Goal: Task Accomplishment & Management: Complete application form

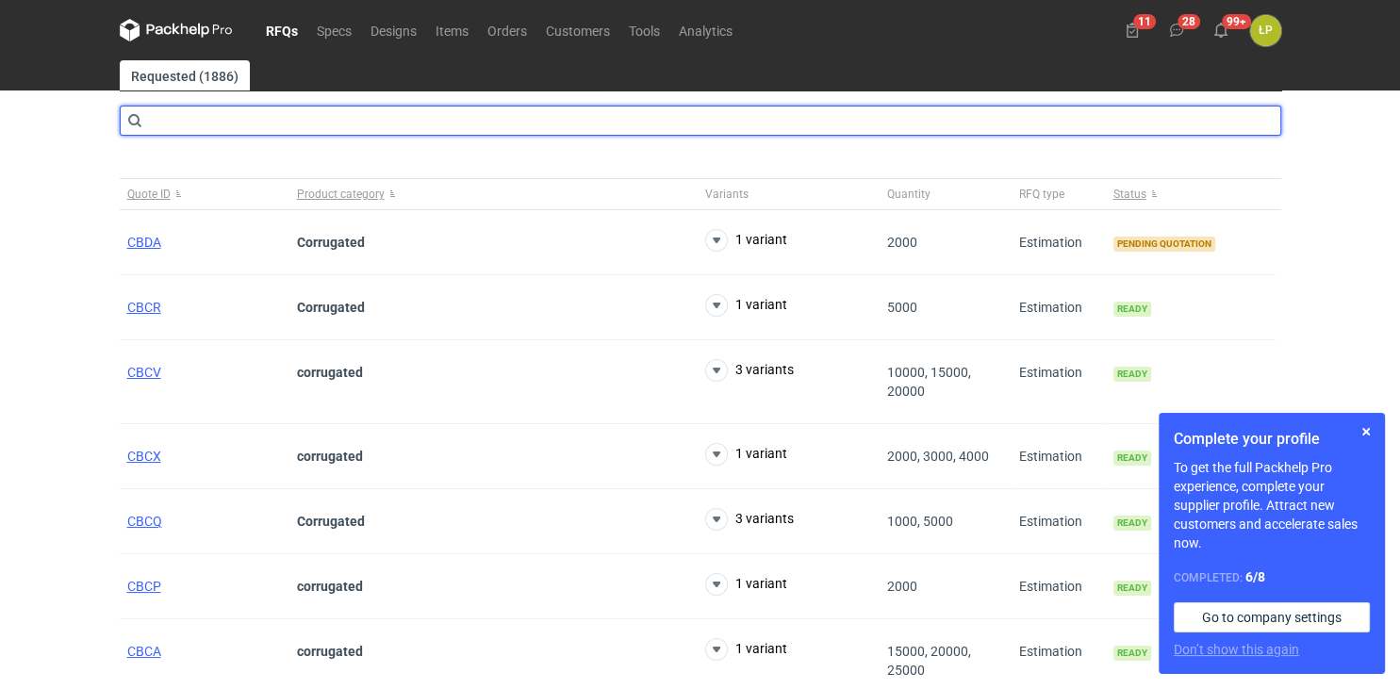
click at [272, 125] on input "text" at bounding box center [700, 121] width 1161 height 30
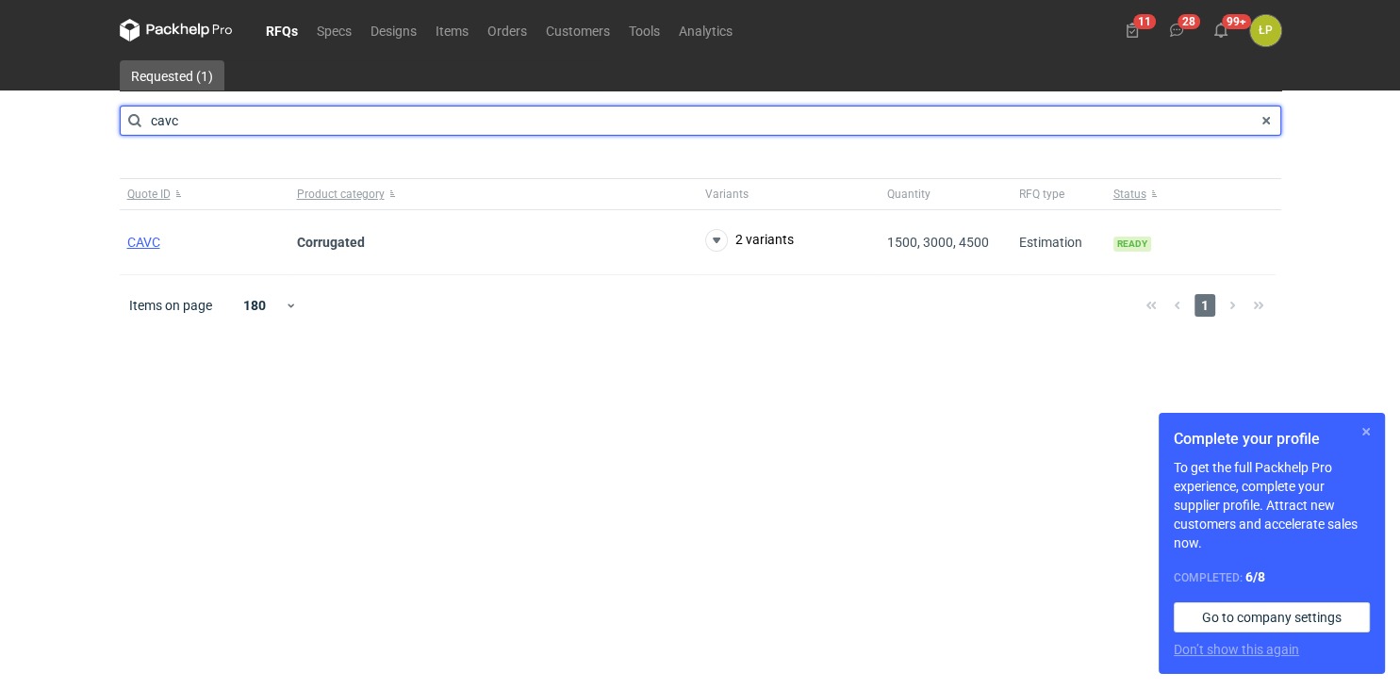
type input "cavc"
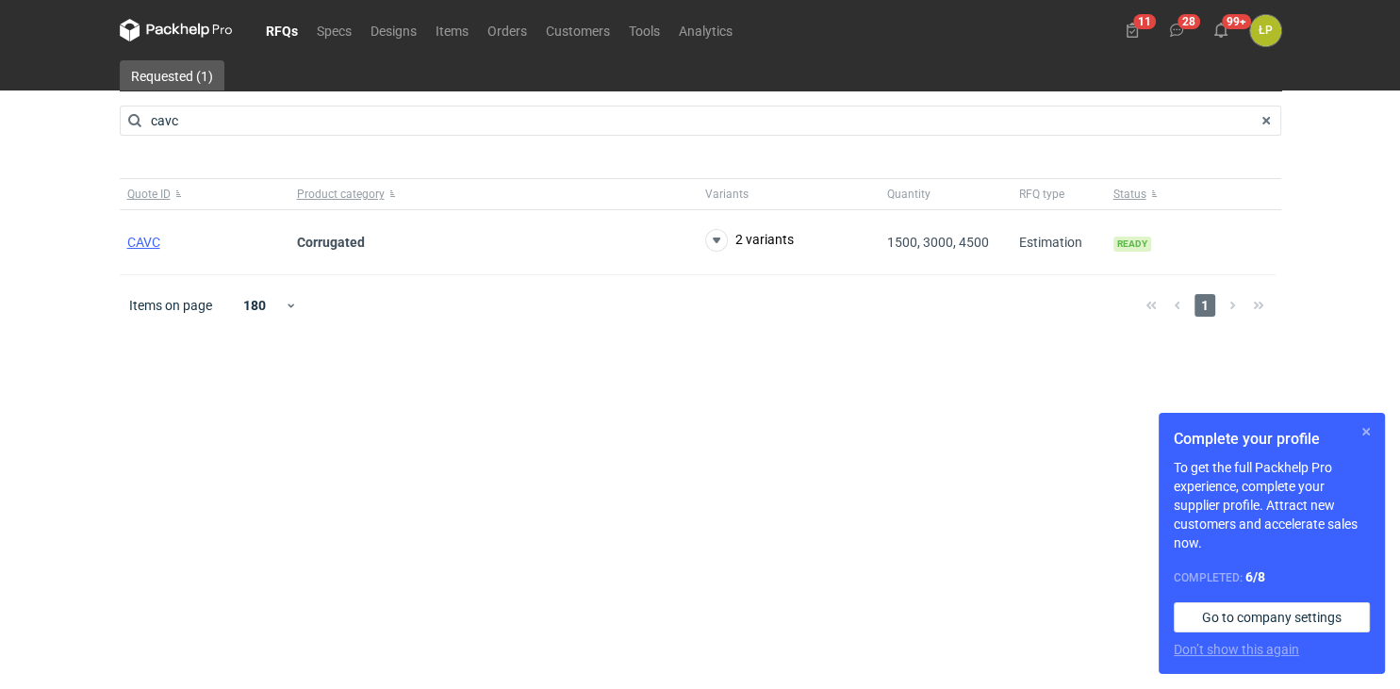
click at [1371, 428] on button "button" at bounding box center [1366, 431] width 23 height 23
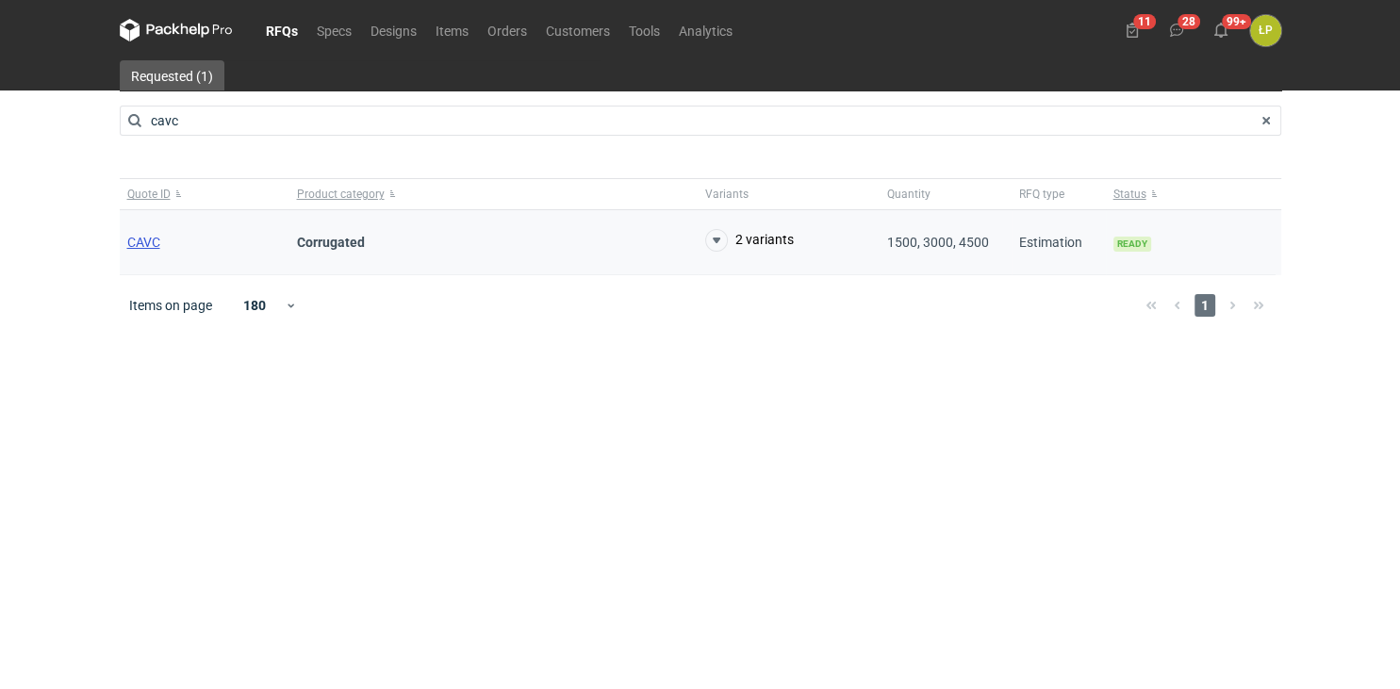
click at [159, 240] on span "CAVC" at bounding box center [143, 242] width 33 height 15
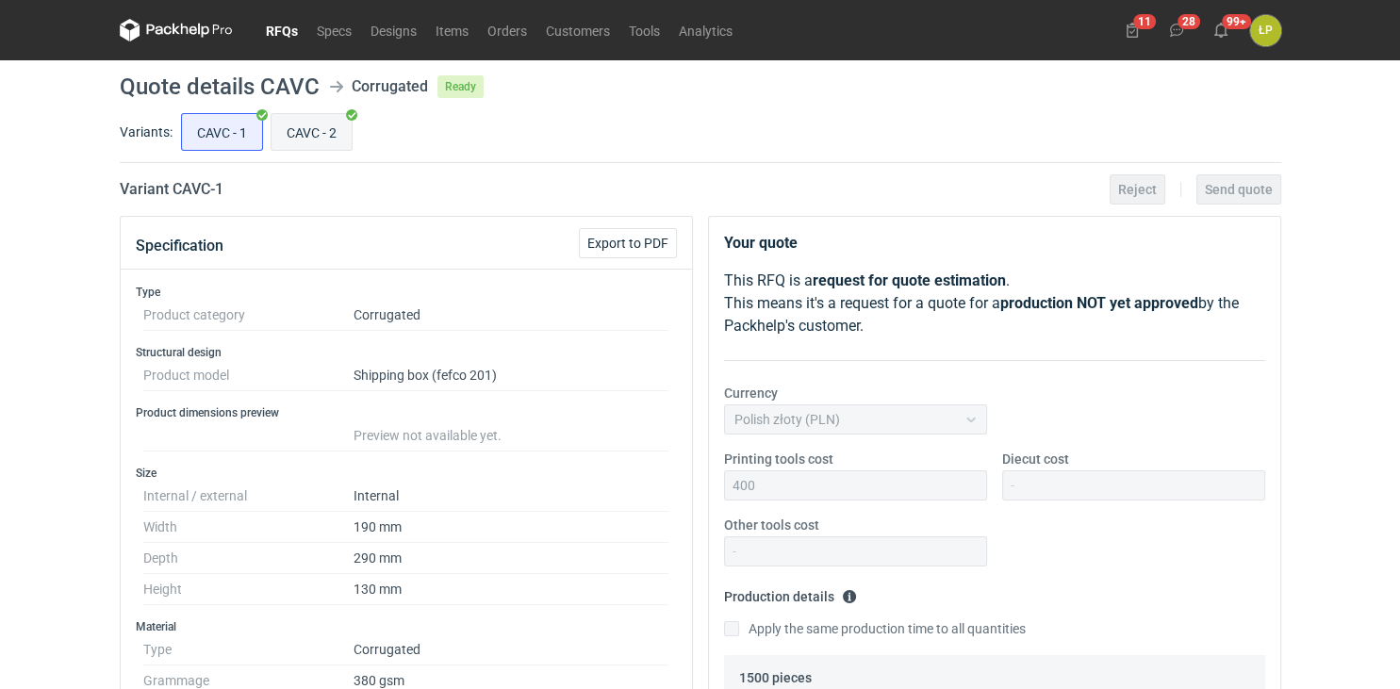
click at [311, 131] on input "CAVC - 2" at bounding box center [311, 132] width 80 height 36
radio input "true"
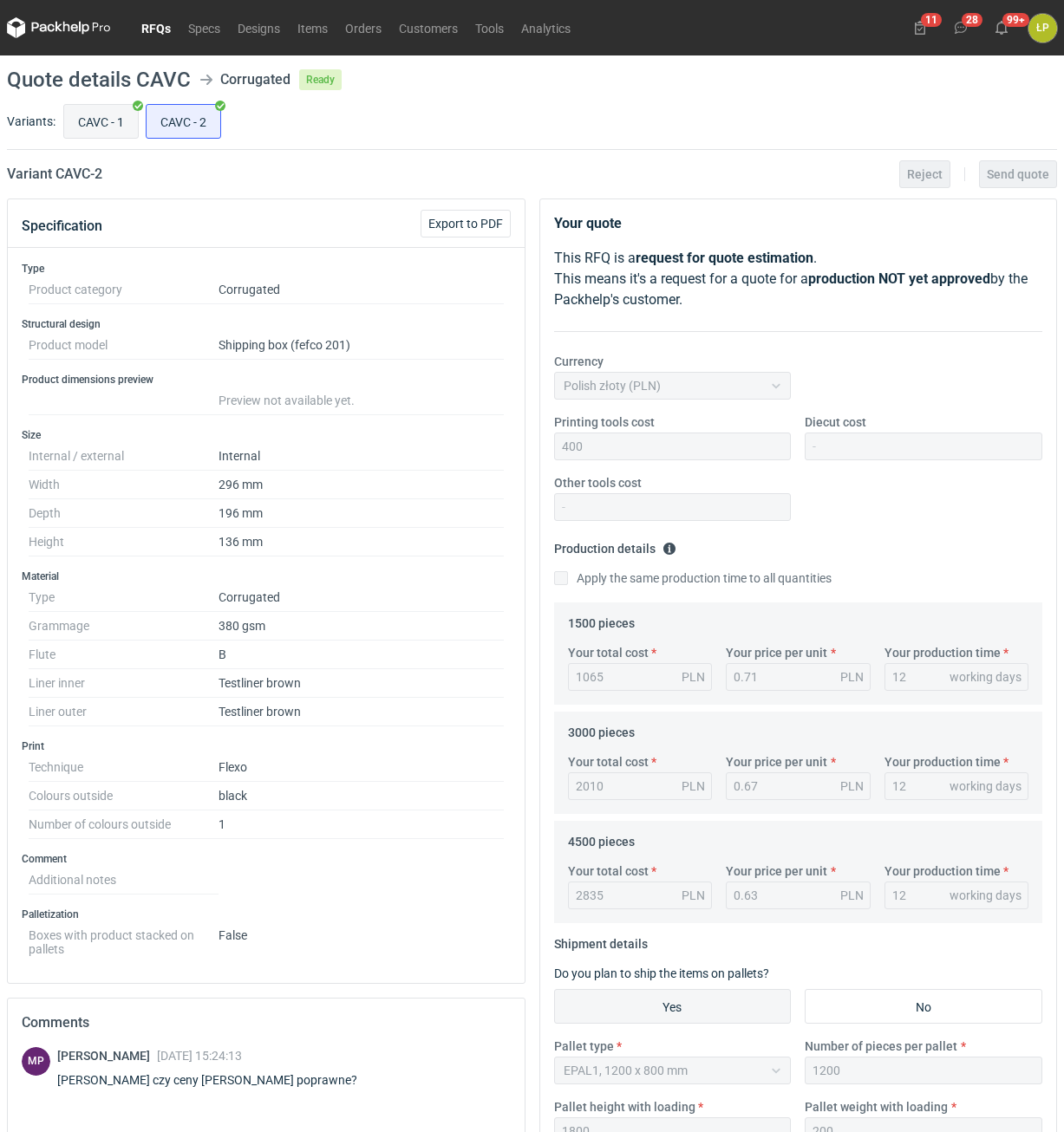
click at [114, 115] on input "CAVC - 1" at bounding box center [101, 121] width 74 height 33
radio input "true"
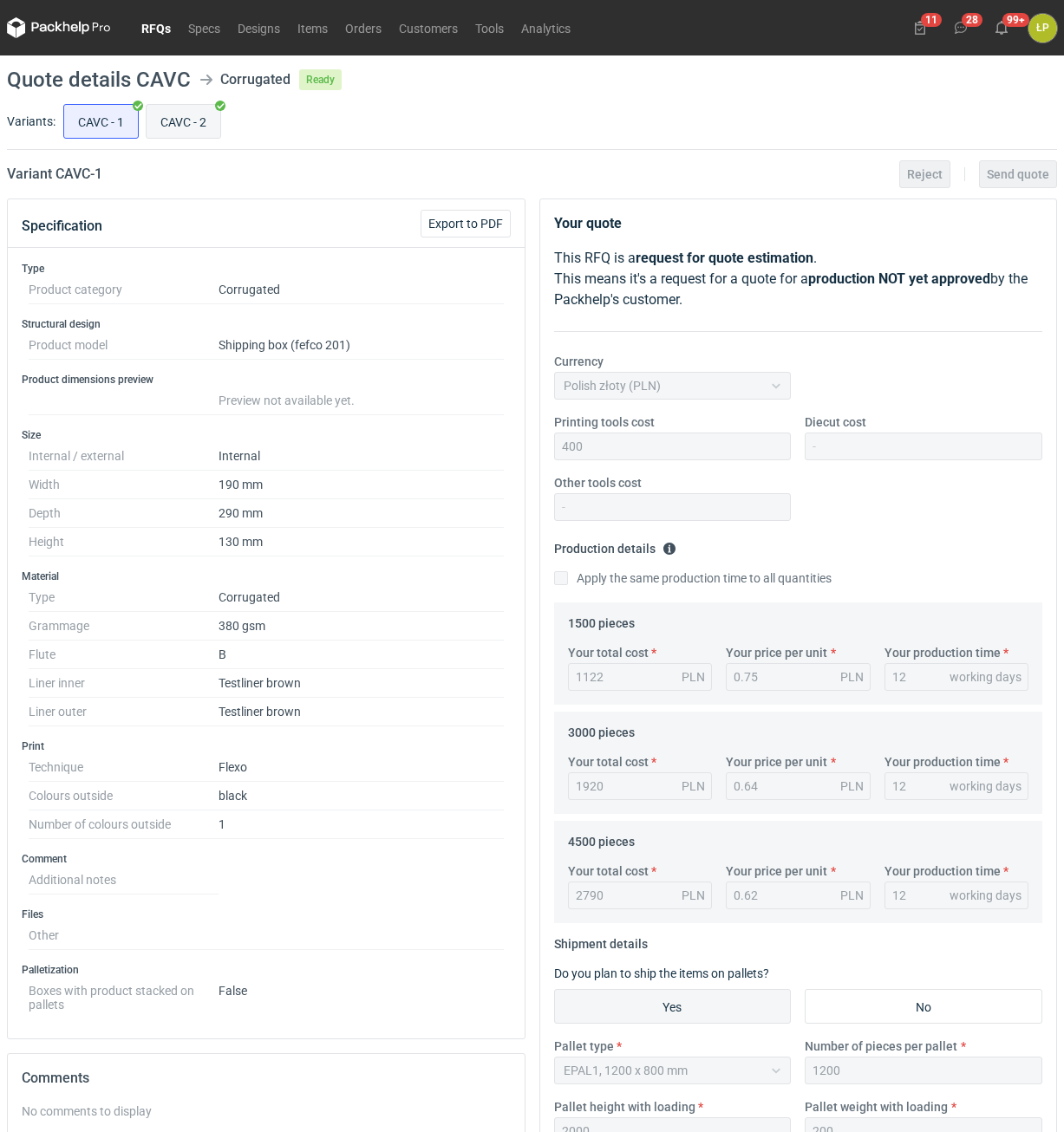
click at [180, 119] on input "CAVC - 2" at bounding box center [183, 121] width 74 height 33
radio input "true"
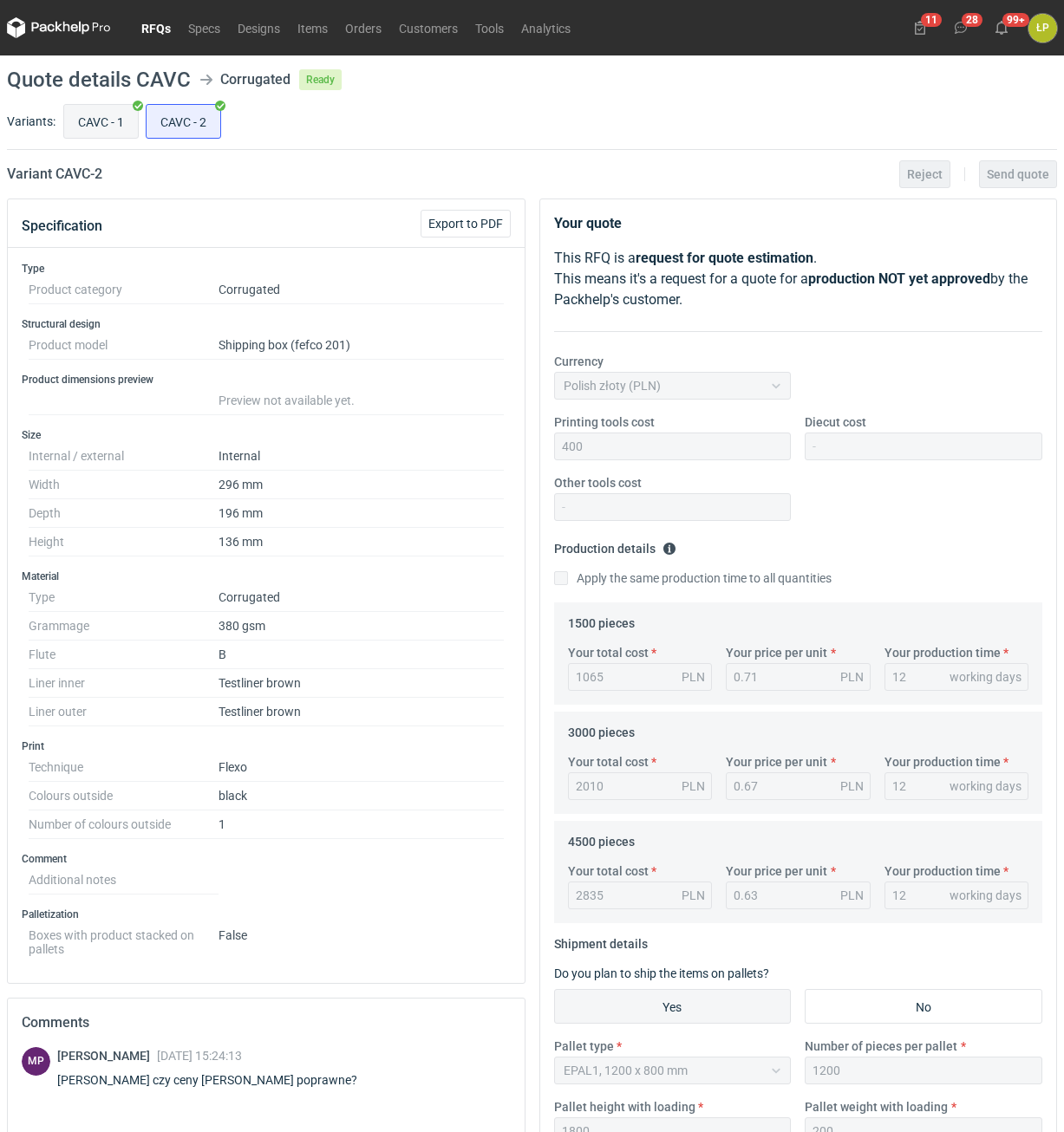
click at [83, 121] on input "CAVC - 1" at bounding box center [101, 121] width 74 height 33
radio input "true"
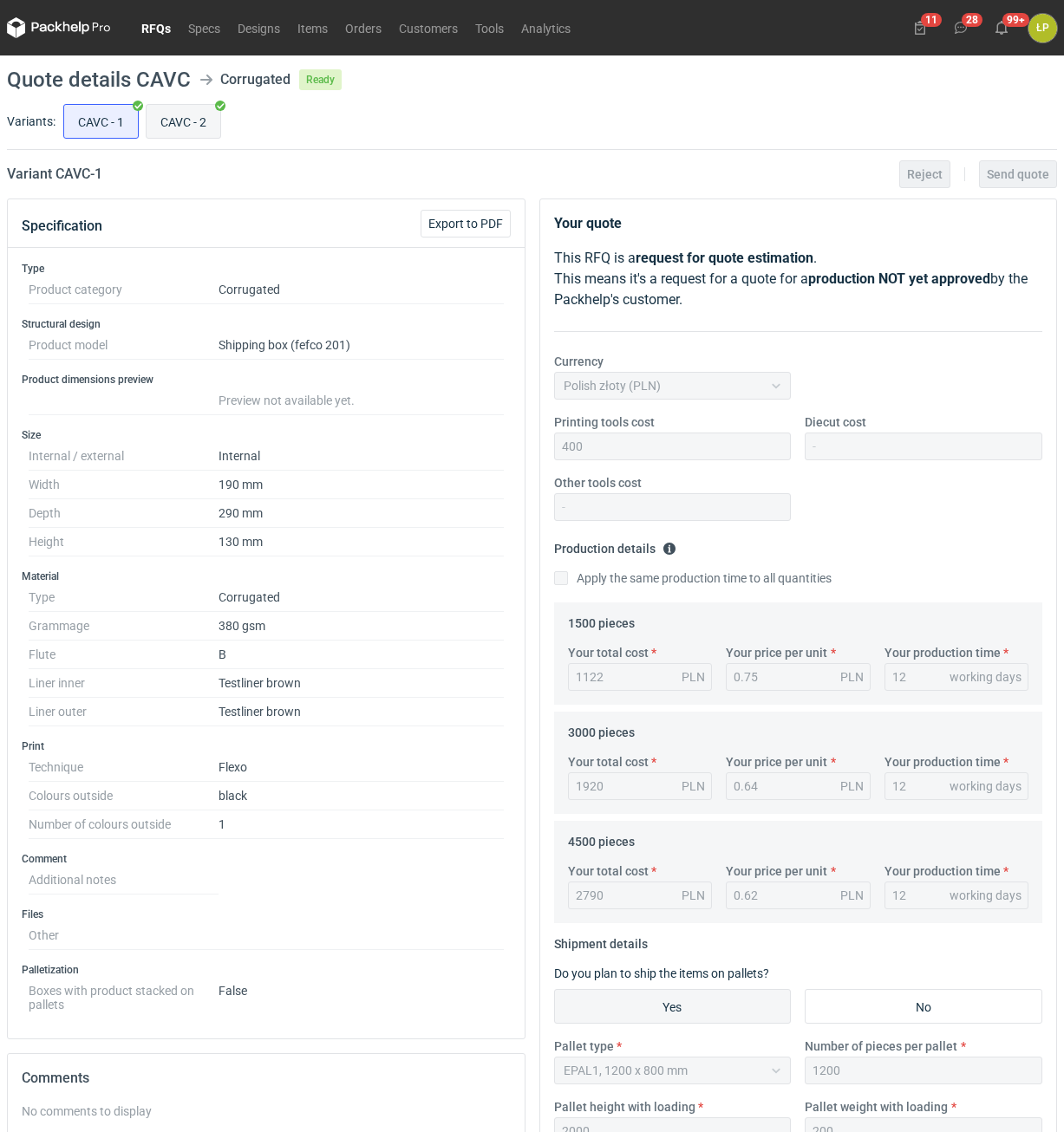
click at [160, 120] on input "CAVC - 2" at bounding box center [183, 121] width 74 height 33
radio input "true"
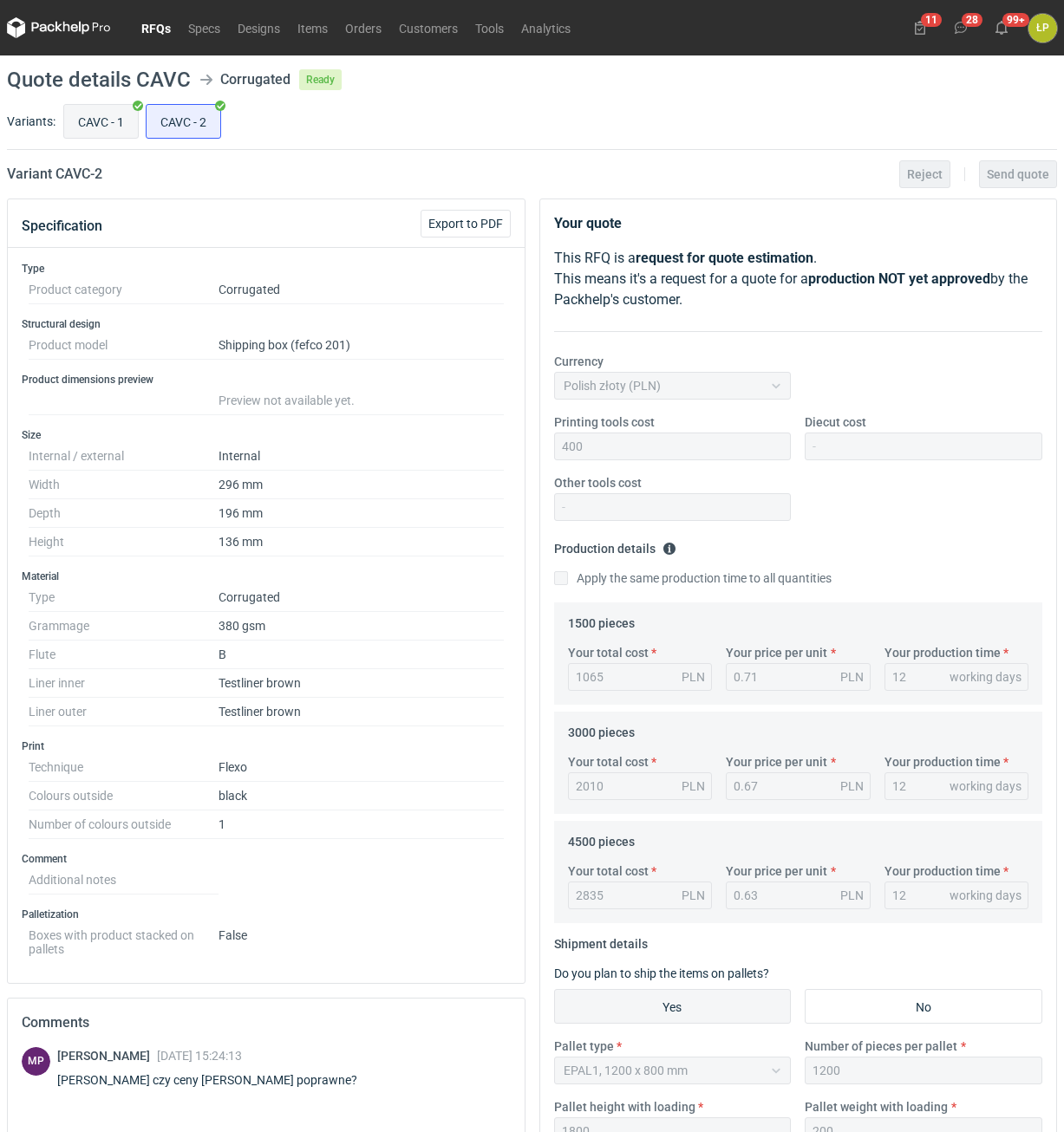
click at [86, 125] on input "CAVC - 1" at bounding box center [101, 121] width 74 height 33
radio input "true"
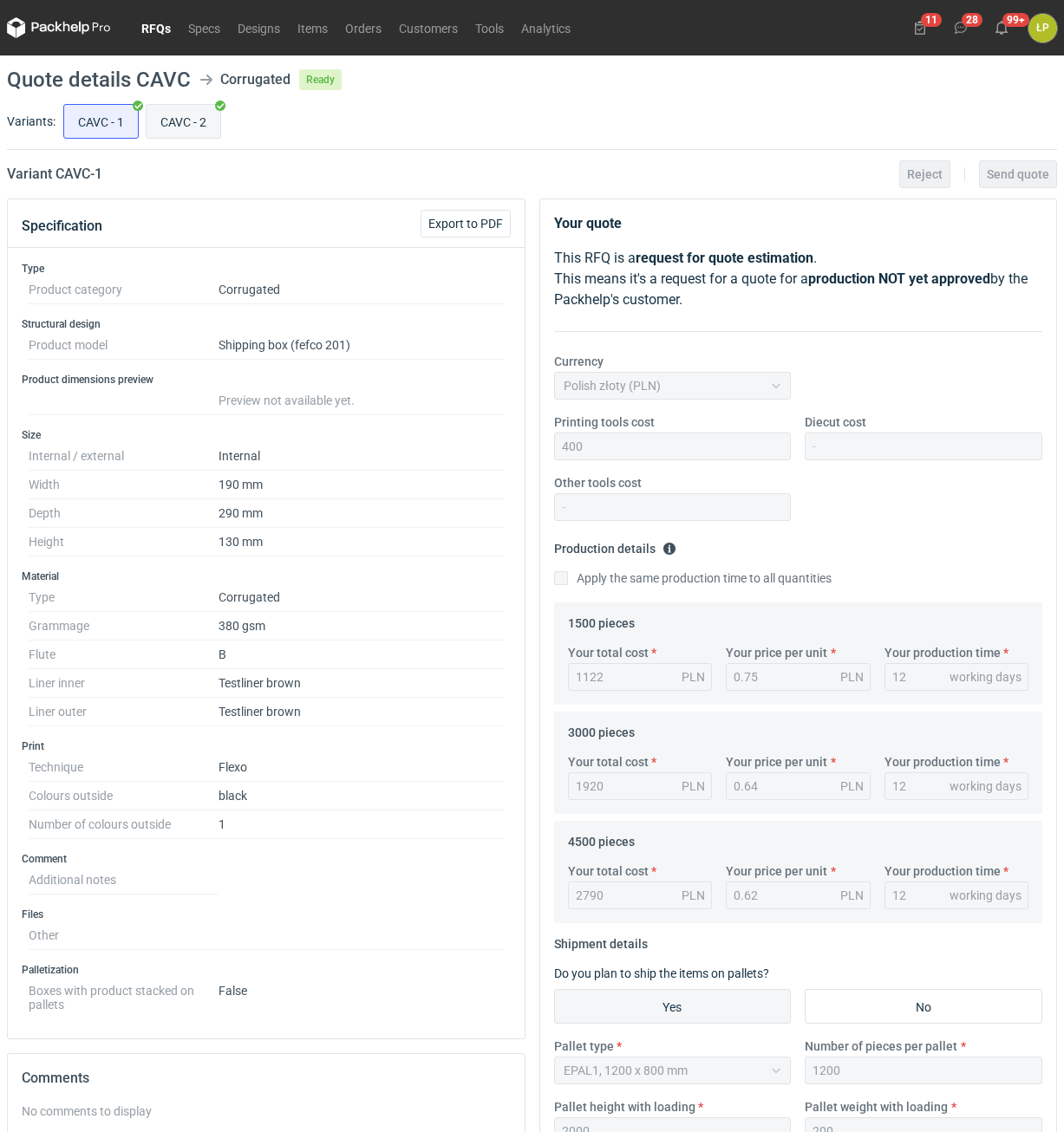
click at [189, 123] on input "CAVC - 2" at bounding box center [183, 121] width 74 height 33
radio input "true"
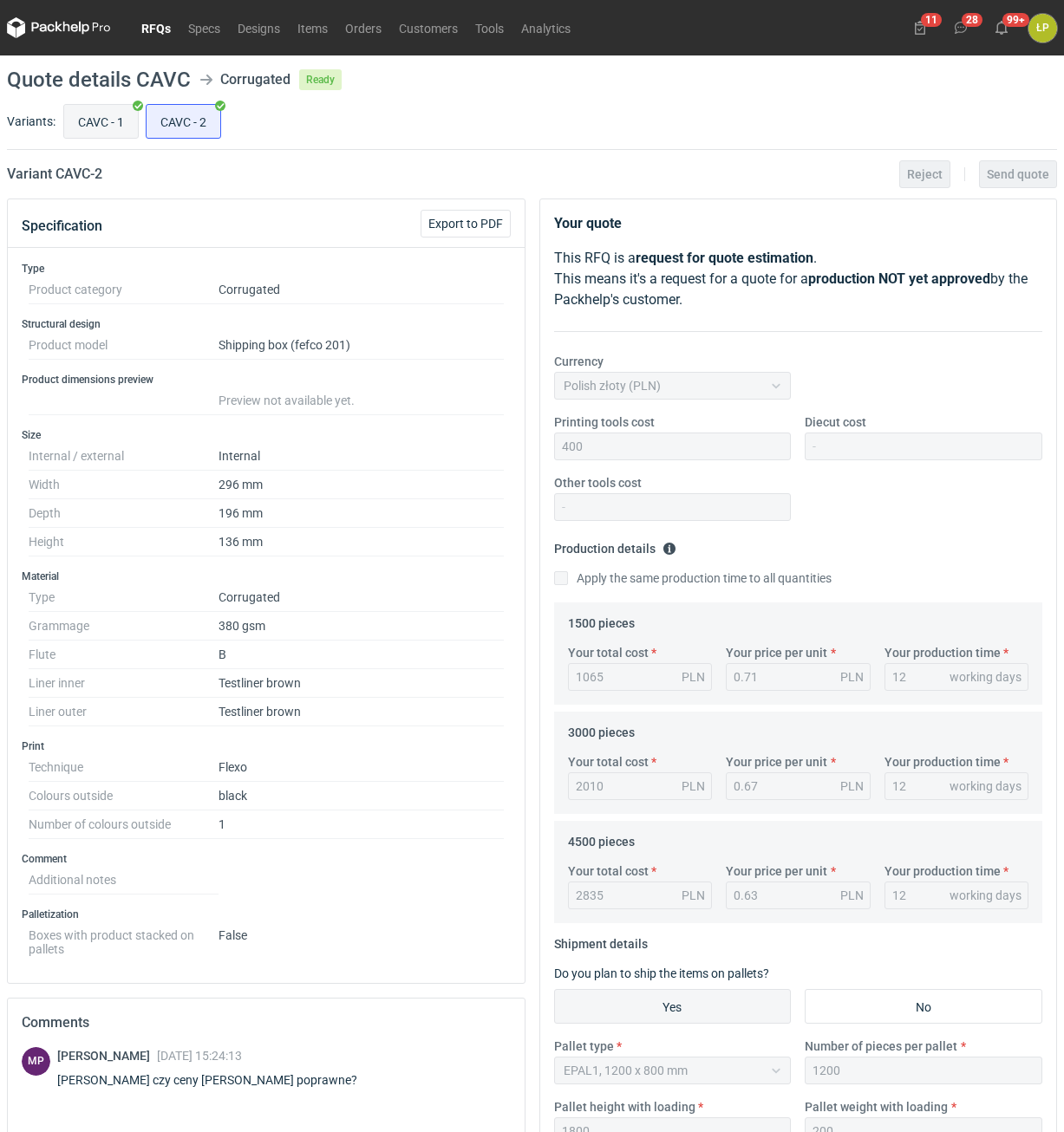
click at [112, 124] on input "CAVC - 1" at bounding box center [101, 121] width 74 height 33
radio input "true"
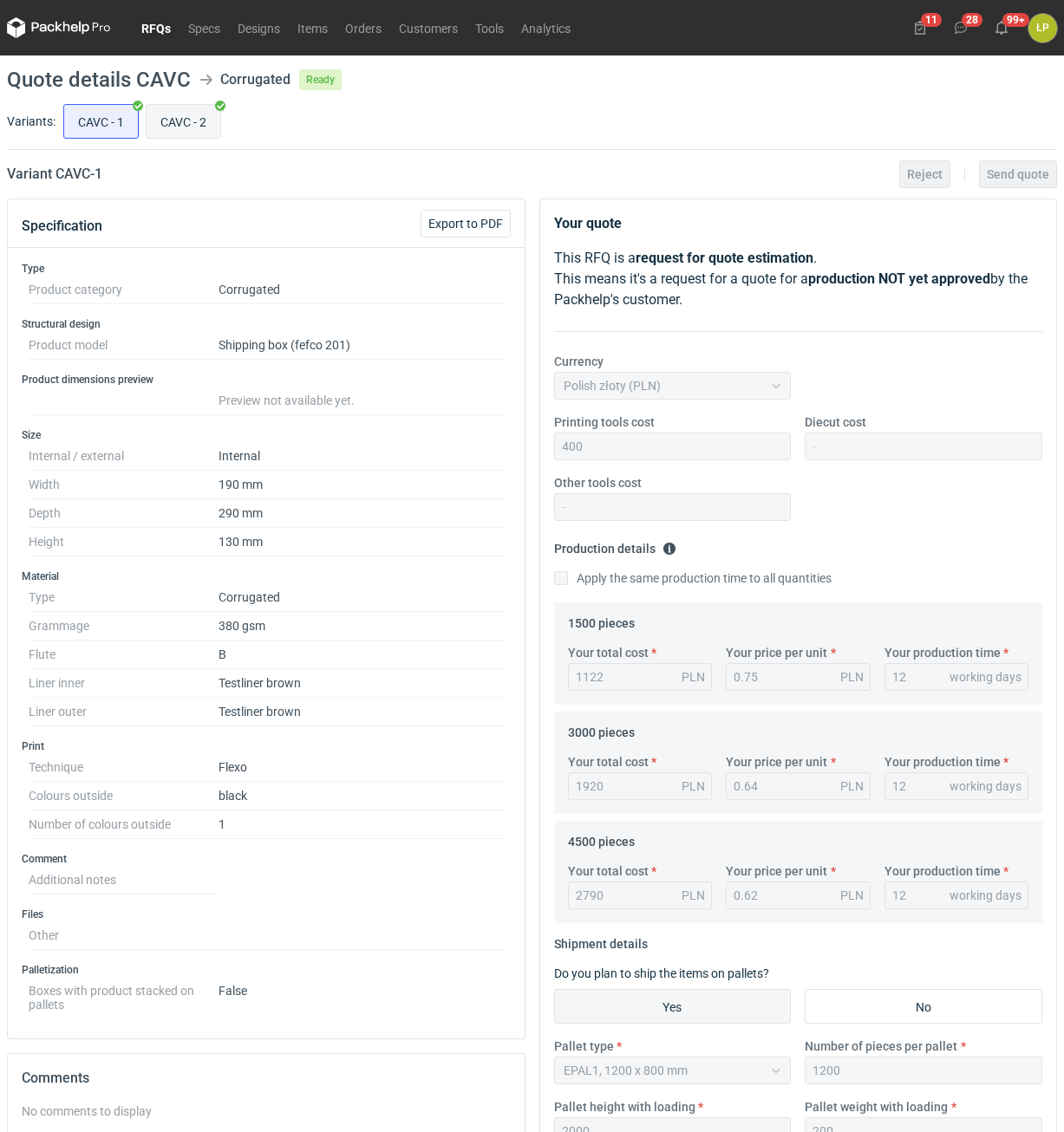
click at [220, 120] on input "CAVC - 2" at bounding box center [183, 121] width 74 height 33
radio input "true"
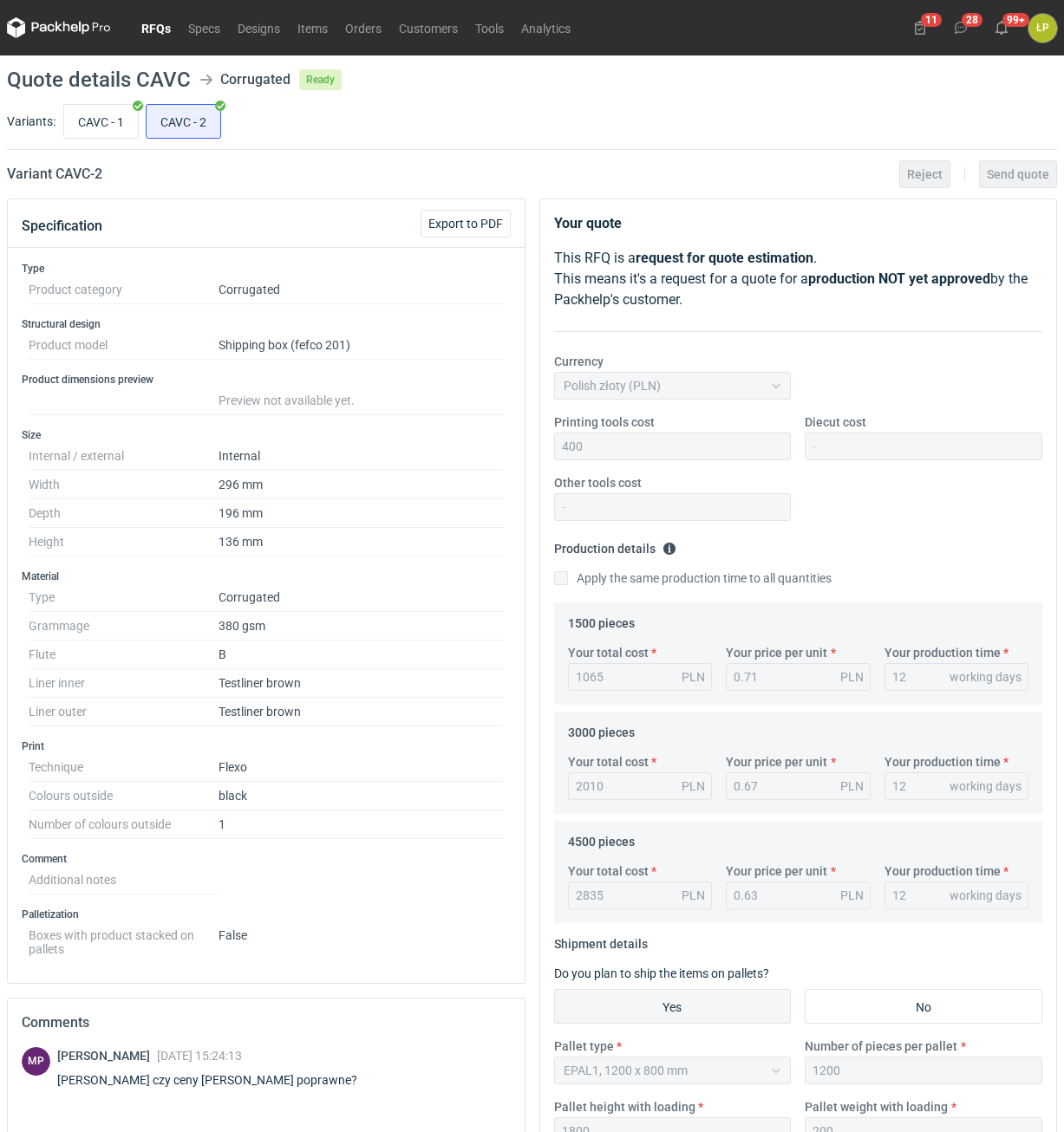
click at [142, 120] on div "CAVC - 1 CAVC - 2" at bounding box center [558, 120] width 997 height 41
click at [111, 113] on input "CAVC - 1" at bounding box center [101, 121] width 74 height 33
radio input "true"
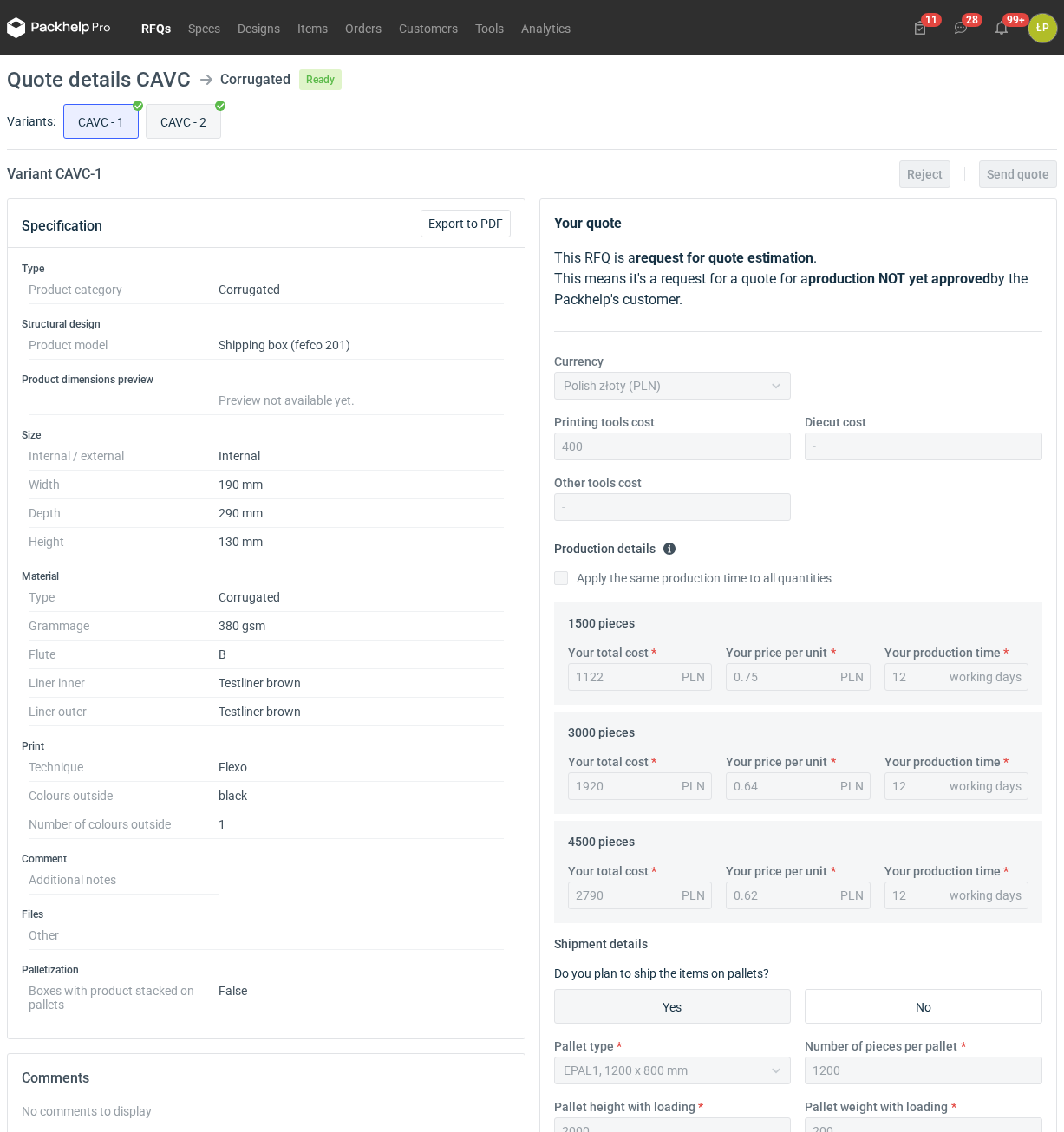
click at [189, 115] on input "CAVC - 2" at bounding box center [183, 121] width 74 height 33
radio input "true"
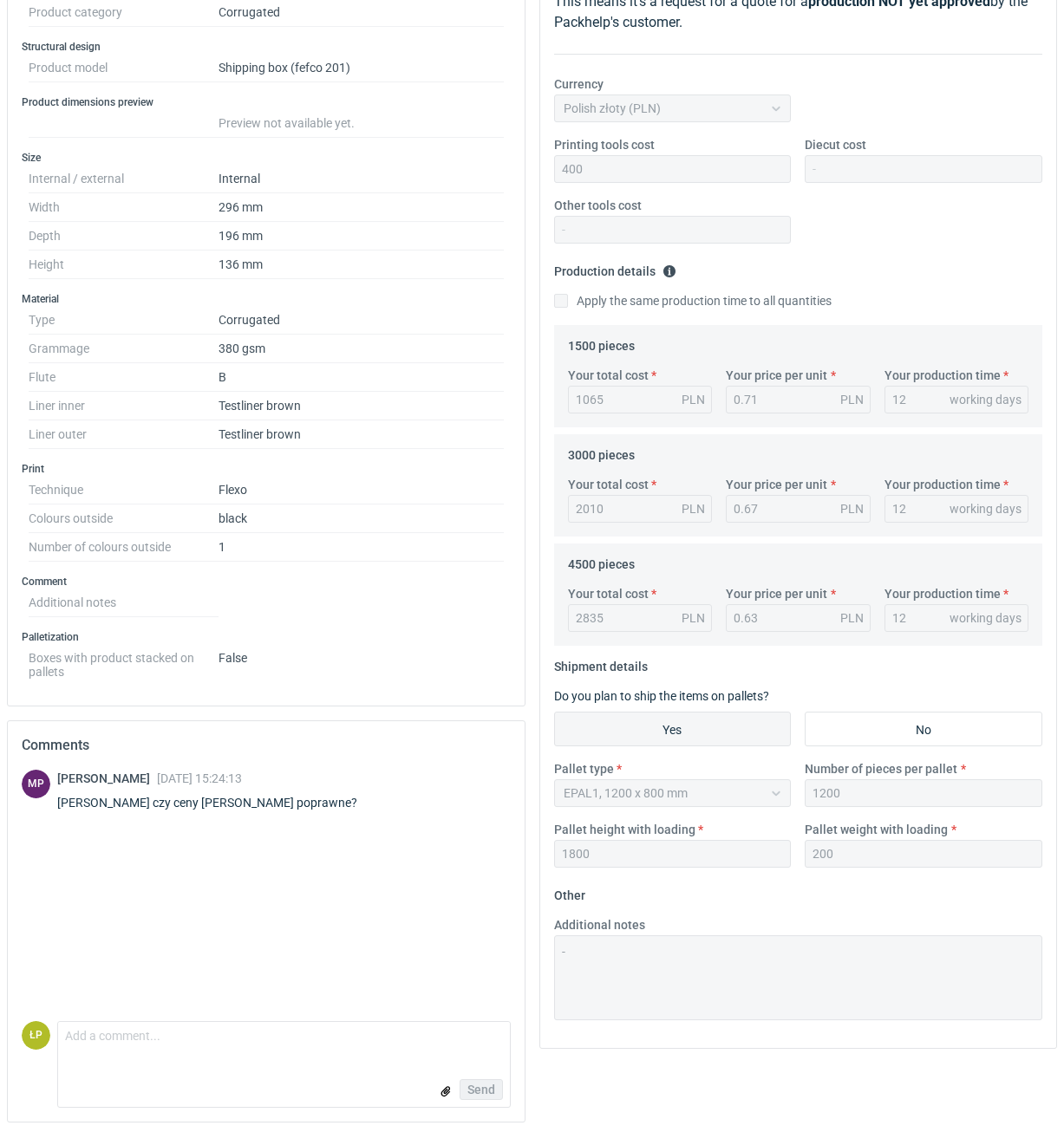
scroll to position [281, 0]
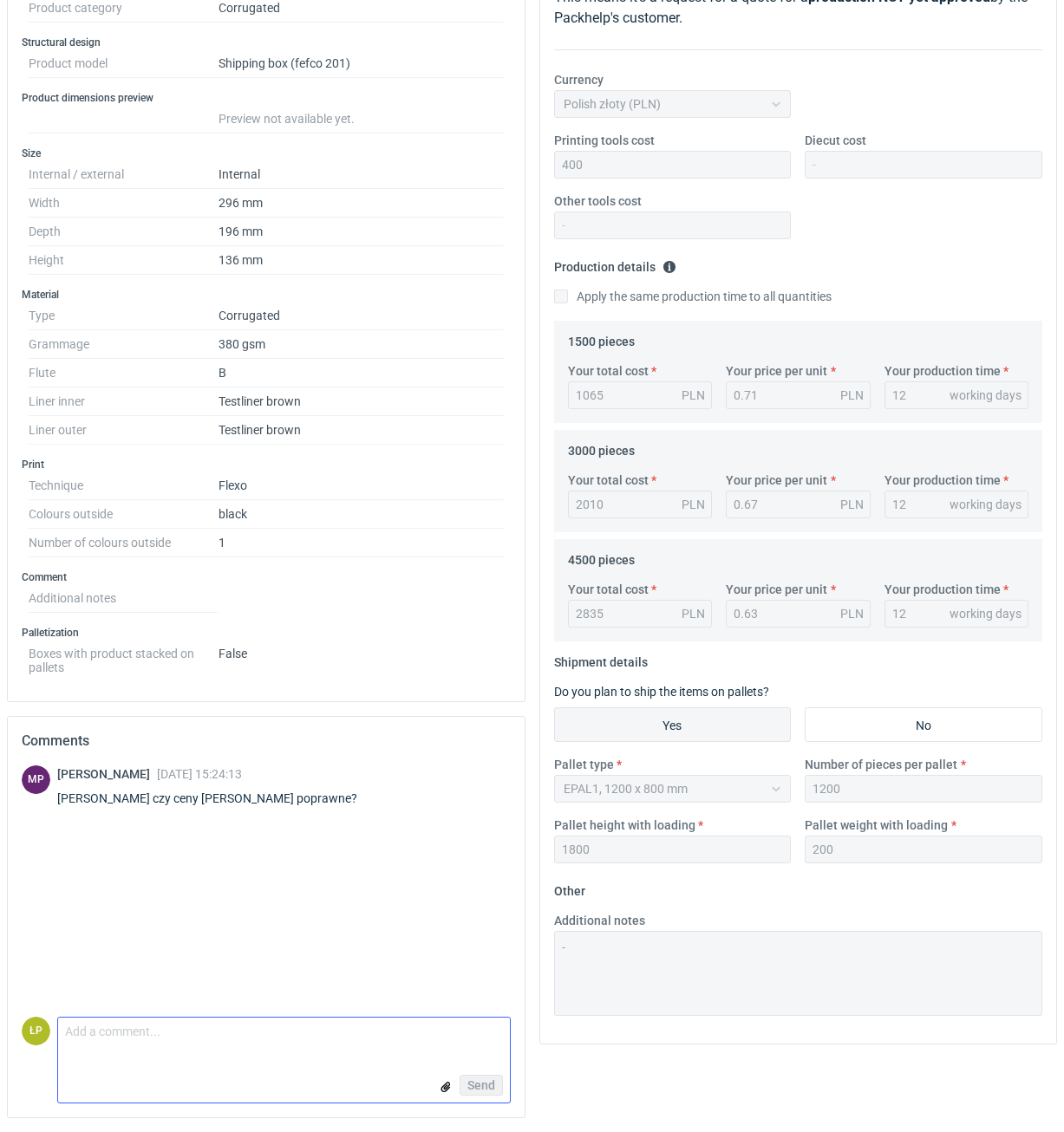
click at [354, 633] on textarea "Comment message" at bounding box center [283, 1036] width 452 height 37
type textarea "Dzień dobry, tak."
click at [480, 633] on button "Send" at bounding box center [481, 1085] width 43 height 21
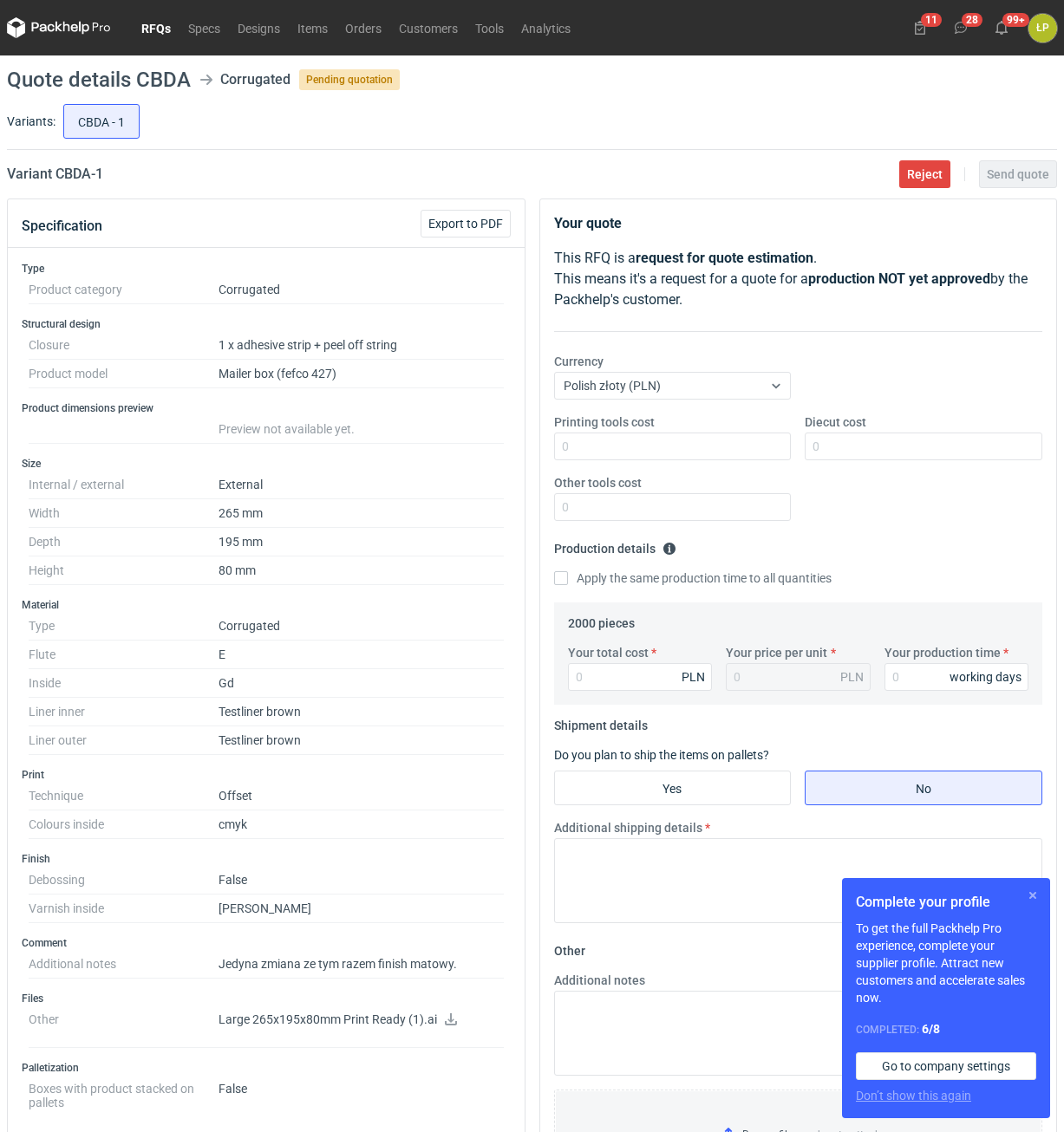
click at [1029, 898] on button "button" at bounding box center [1032, 895] width 21 height 21
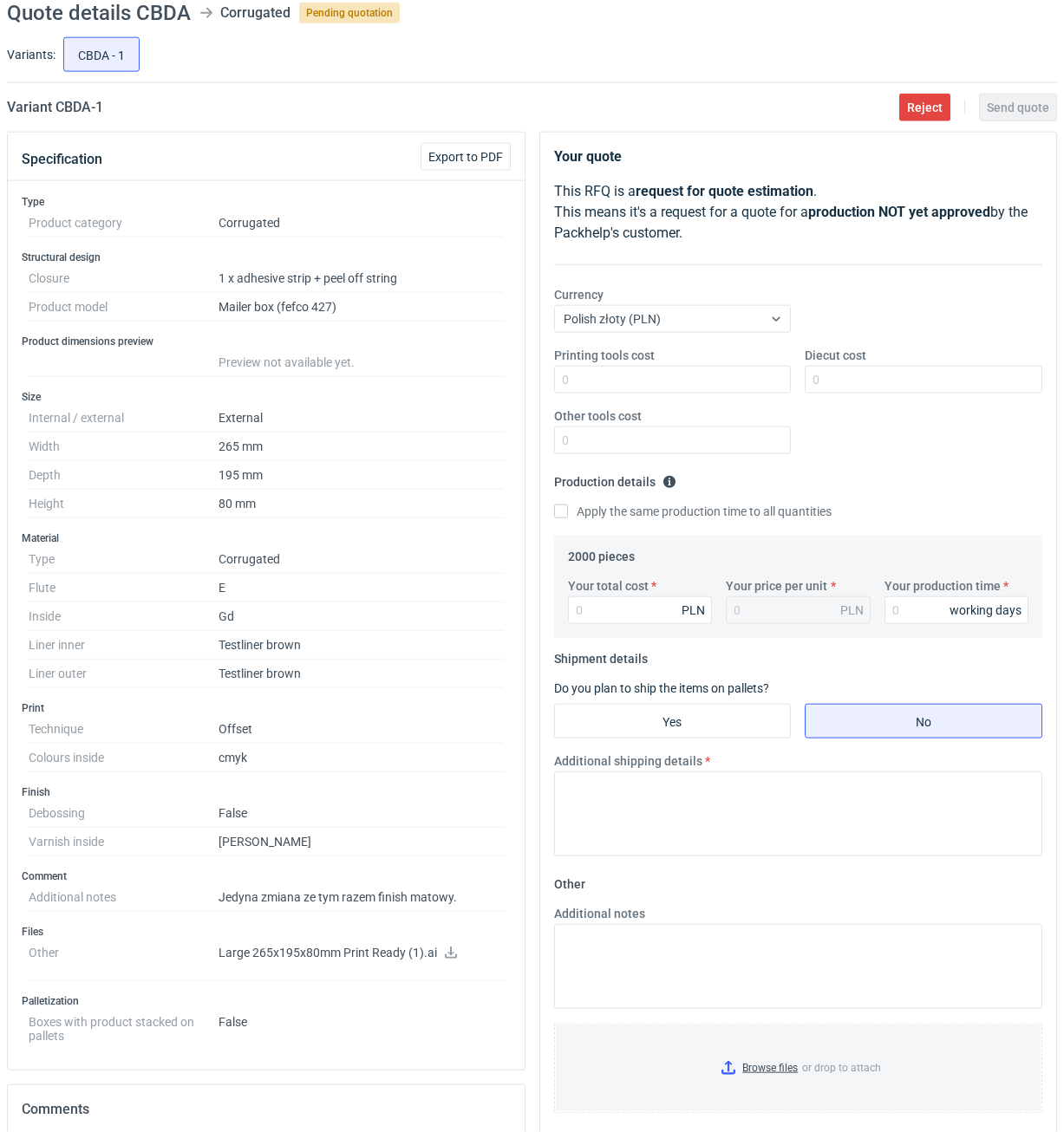
scroll to position [147, 0]
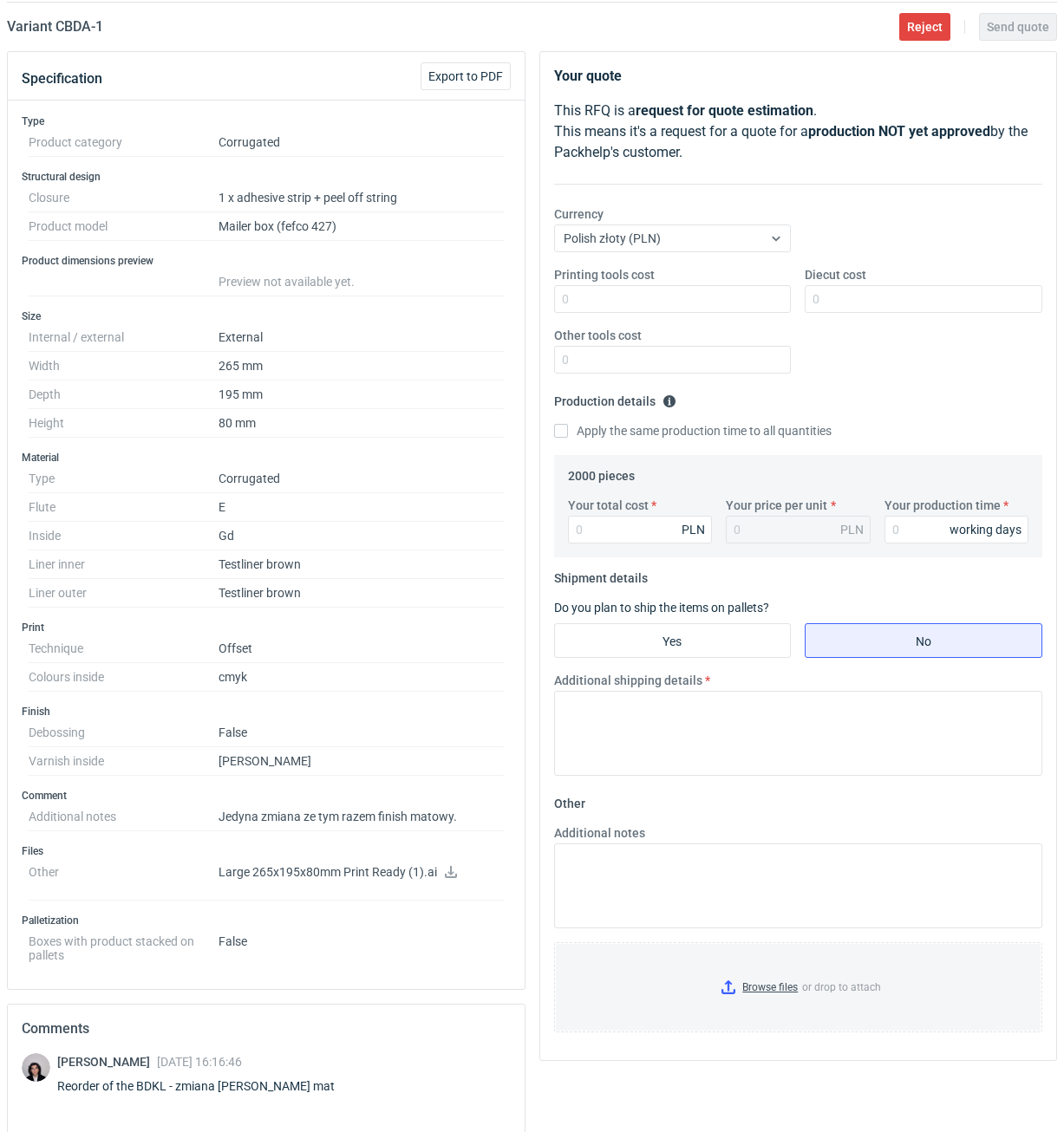
click at [451, 870] on icon at bounding box center [451, 872] width 14 height 12
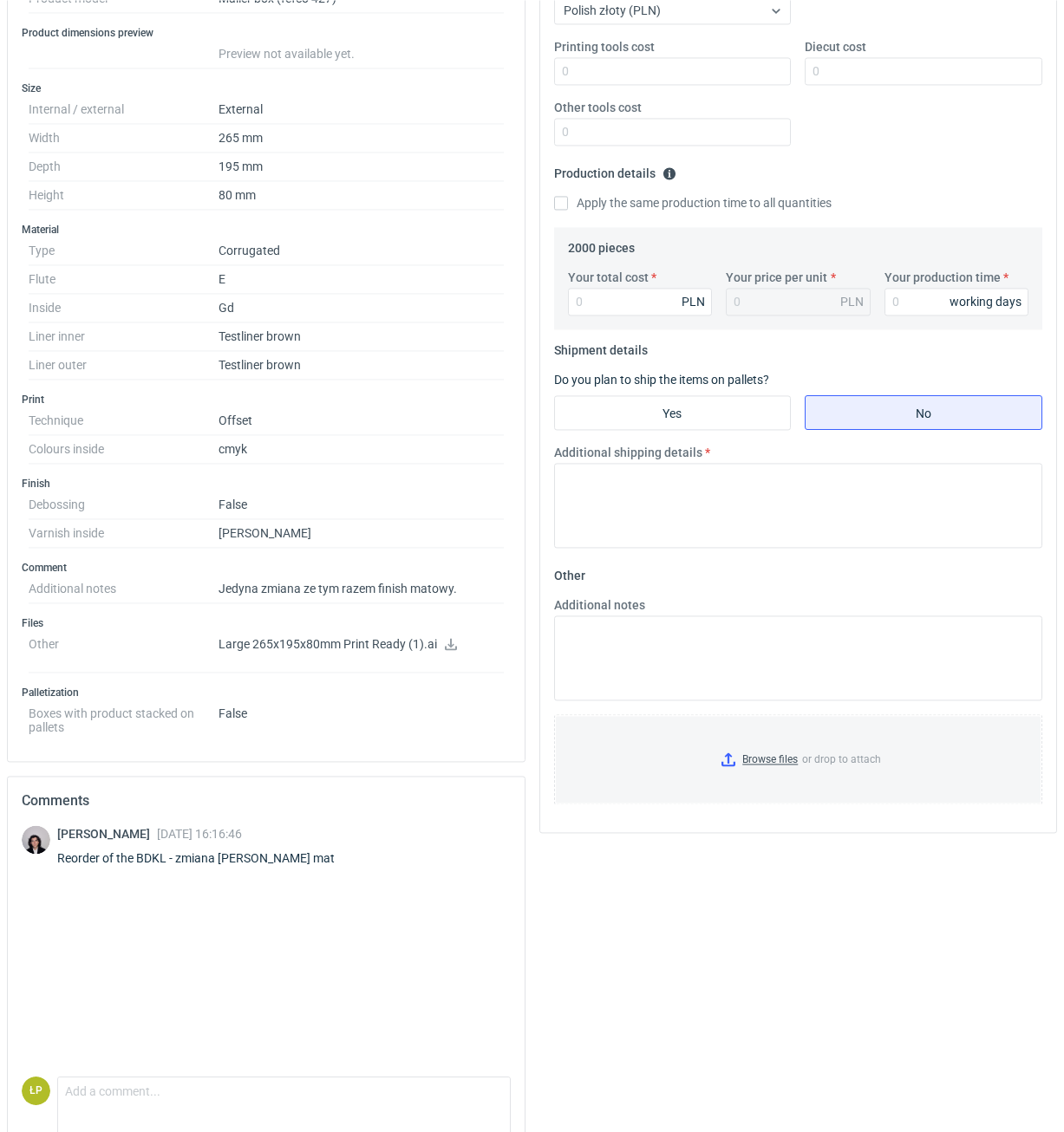
scroll to position [435, 0]
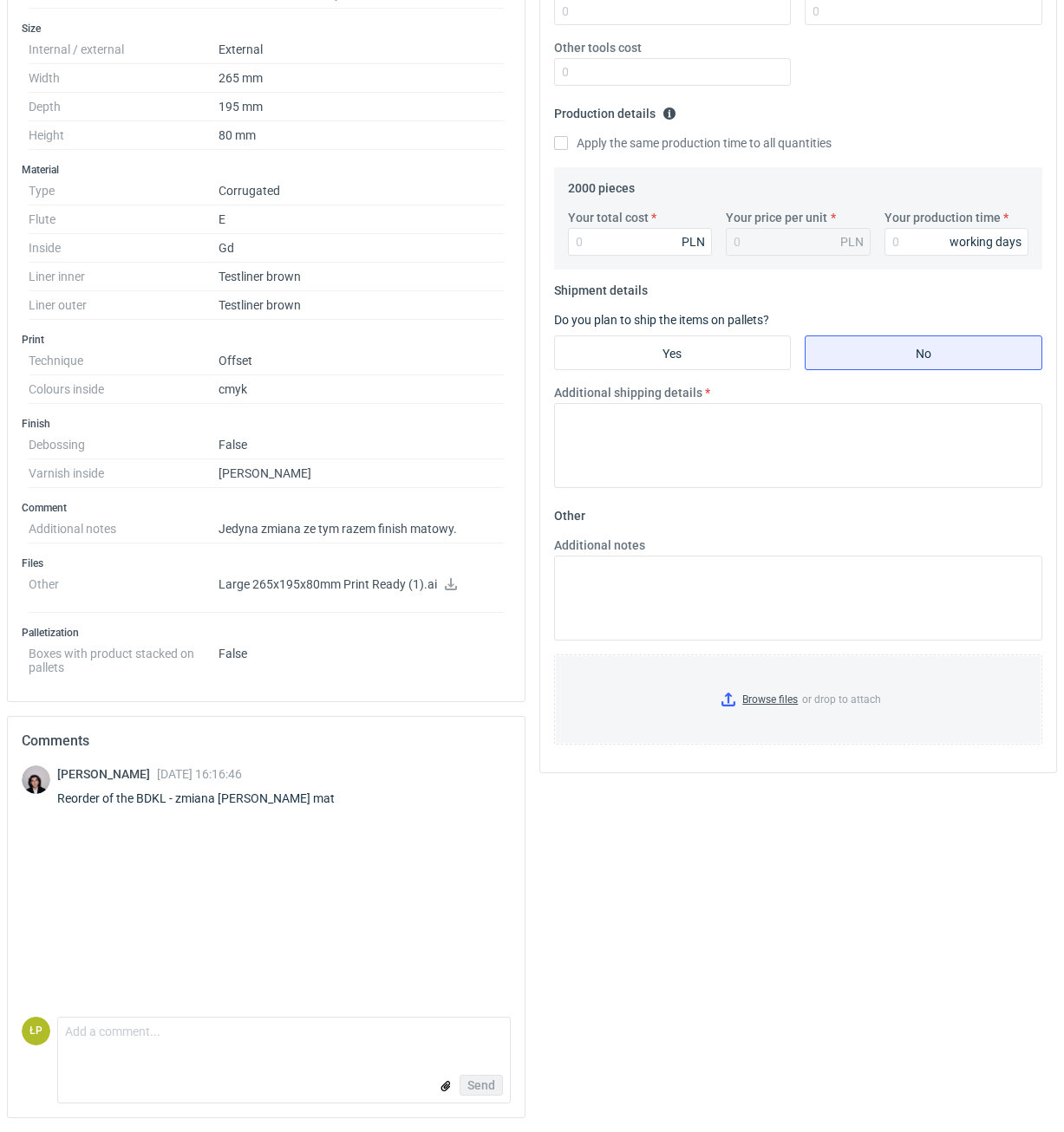
click at [153, 800] on div "Reorder of the BDKL - zmiana na lakier mat" at bounding box center [206, 798] width 298 height 17
copy div "BDKL"
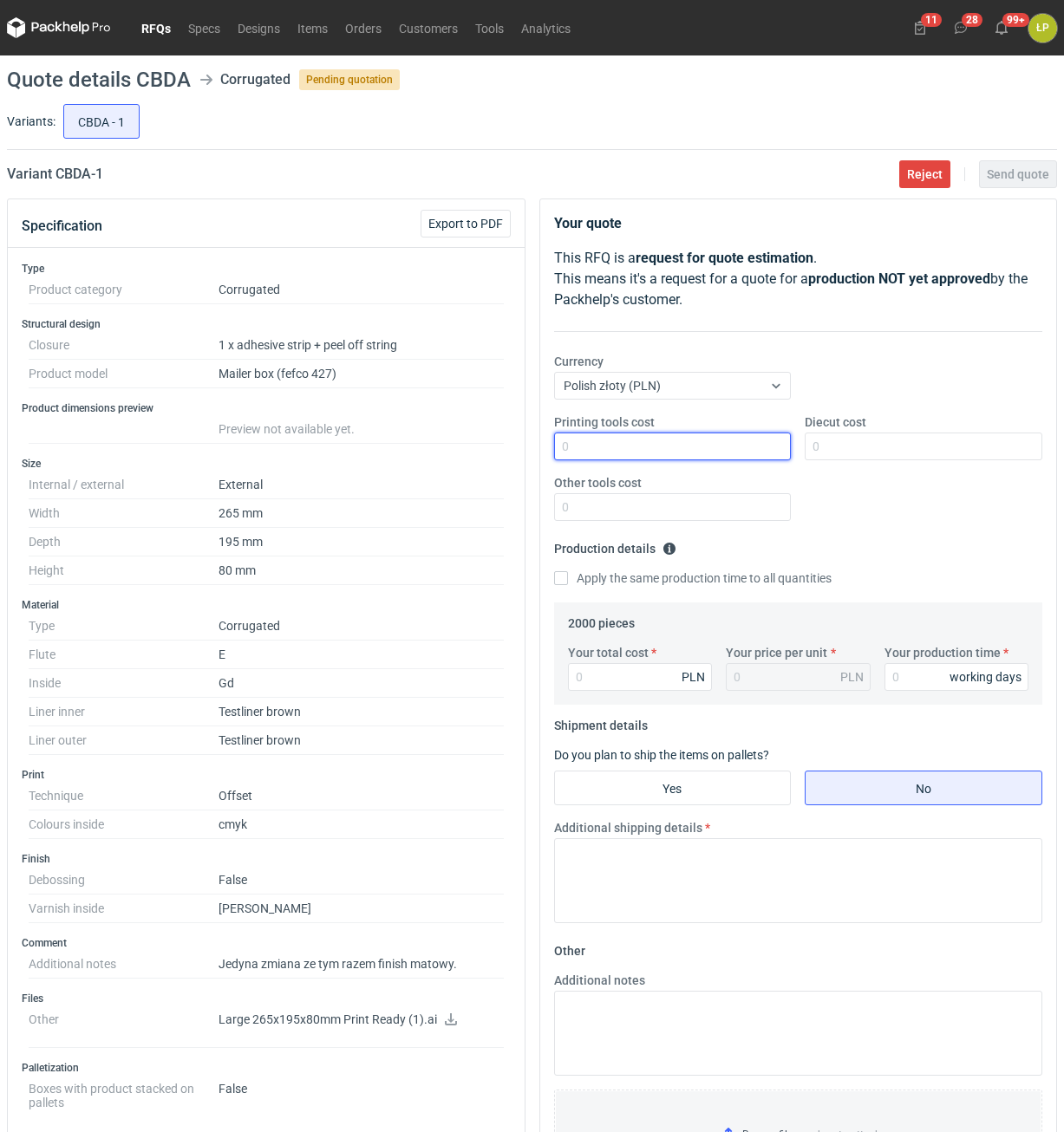
click at [599, 446] on input "Printing tools cost" at bounding box center [672, 446] width 237 height 28
type input "0"
click at [932, 443] on input "Diecut cost" at bounding box center [923, 446] width 237 height 28
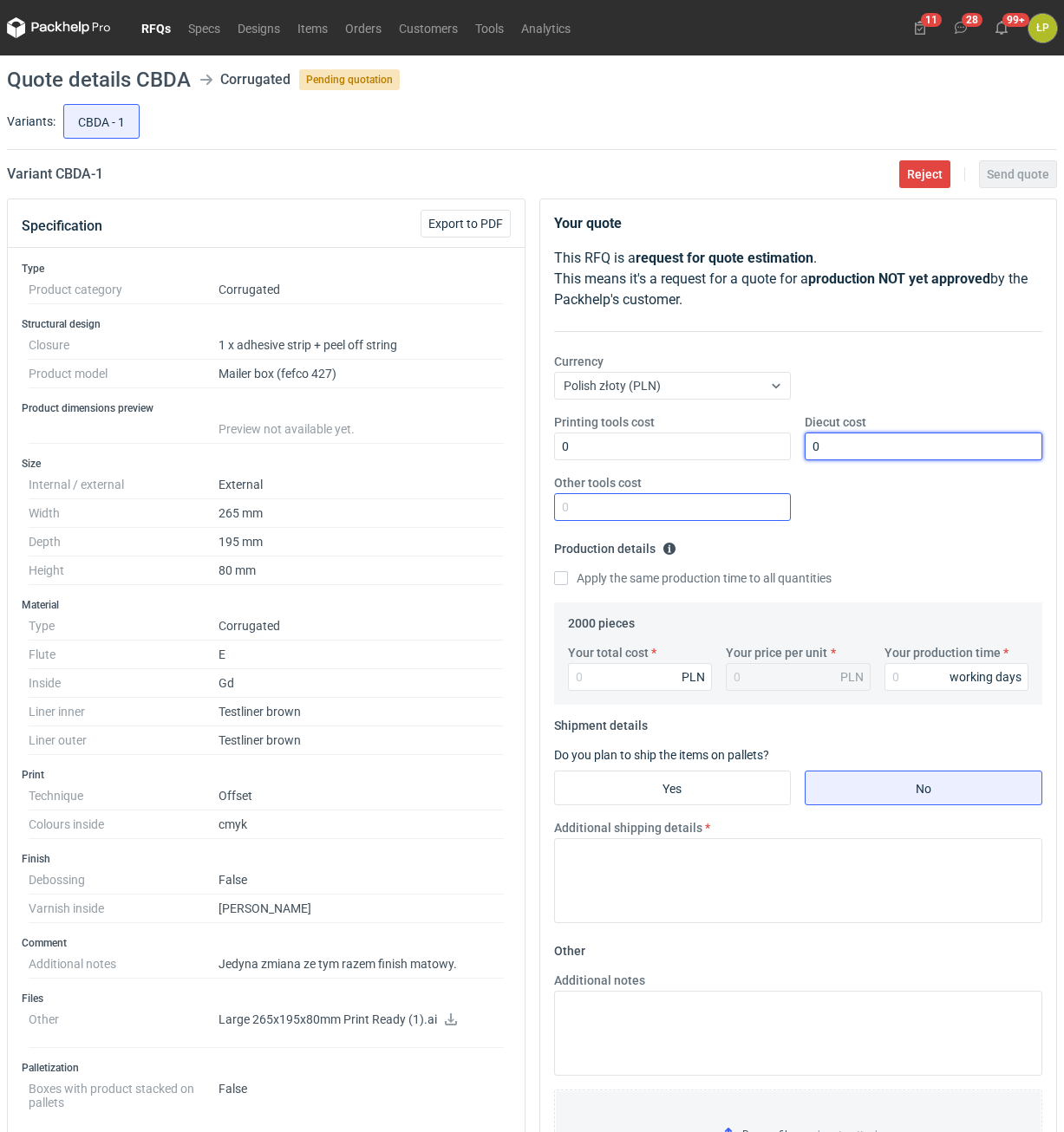
type input "0"
drag, startPoint x: 745, startPoint y: 499, endPoint x: 747, endPoint y: 517, distance: 18.1
click at [742, 504] on input "Other tools cost" at bounding box center [672, 507] width 237 height 28
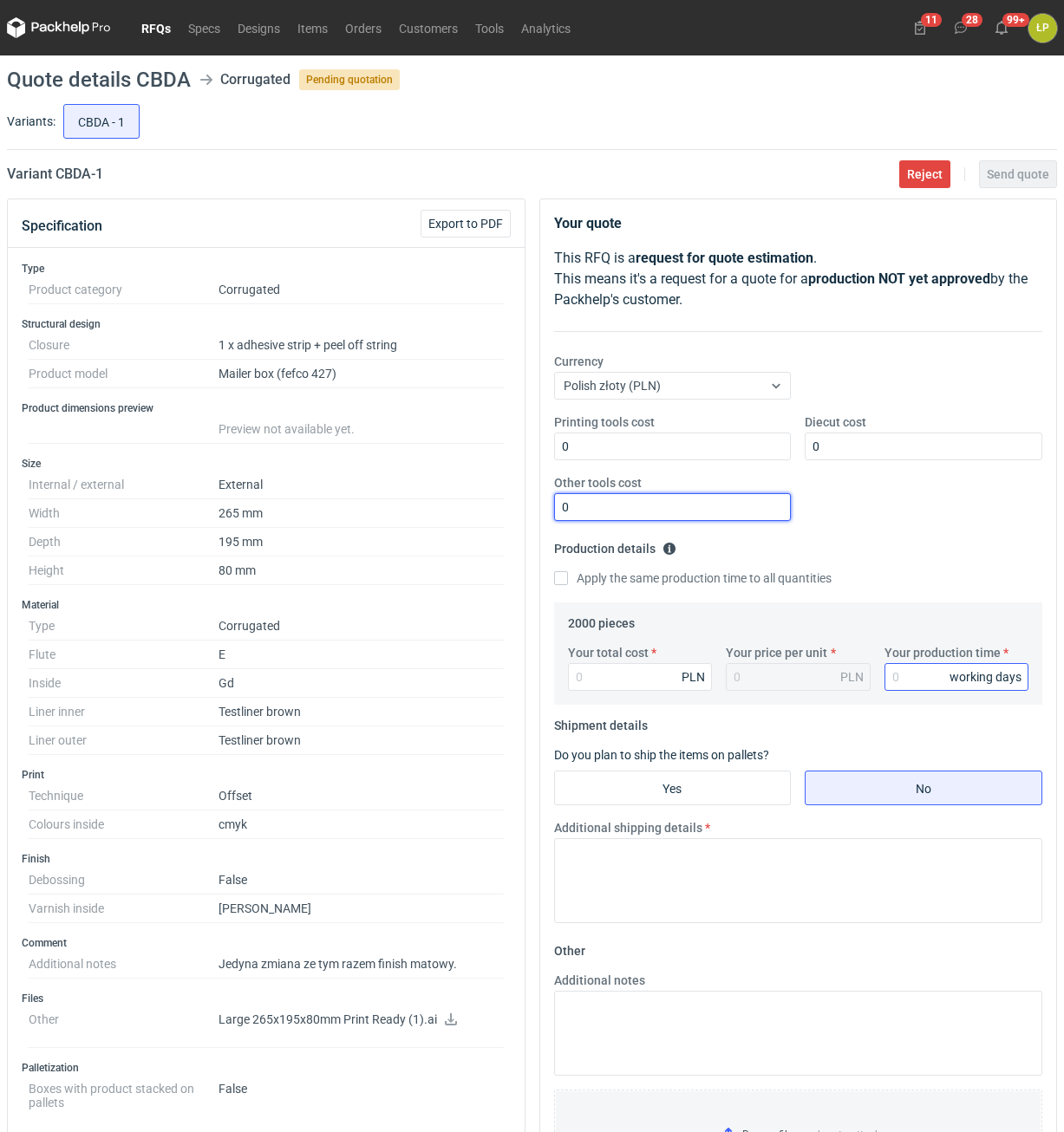
type input "0"
click at [897, 681] on input "Your production time" at bounding box center [955, 677] width 144 height 28
type input "15"
click at [612, 687] on input "Your total cost" at bounding box center [639, 677] width 144 height 28
type input "4980"
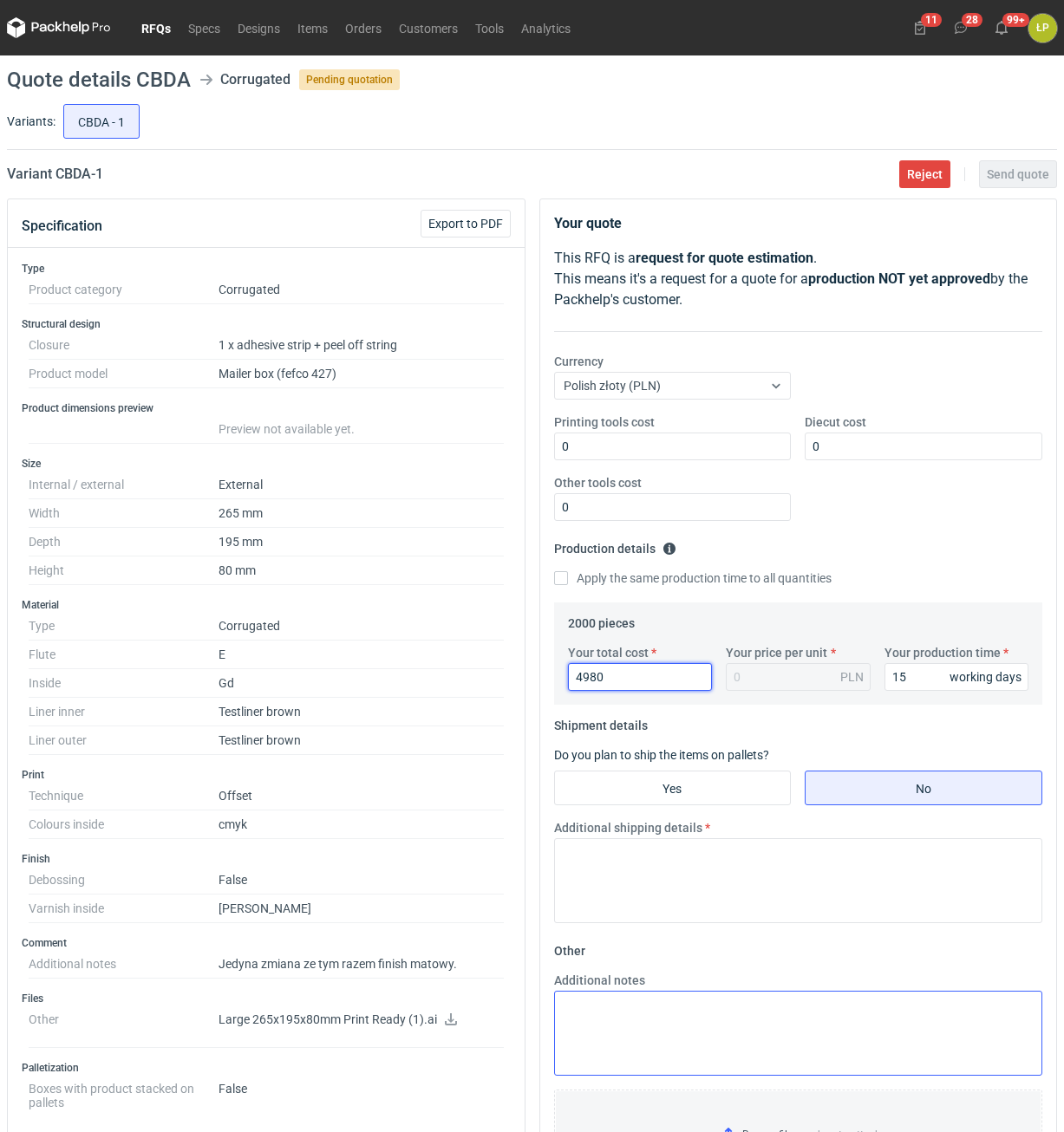
type input "2.49"
type input "4980"
click at [749, 788] on input "Yes" at bounding box center [672, 788] width 235 height 33
radio input "true"
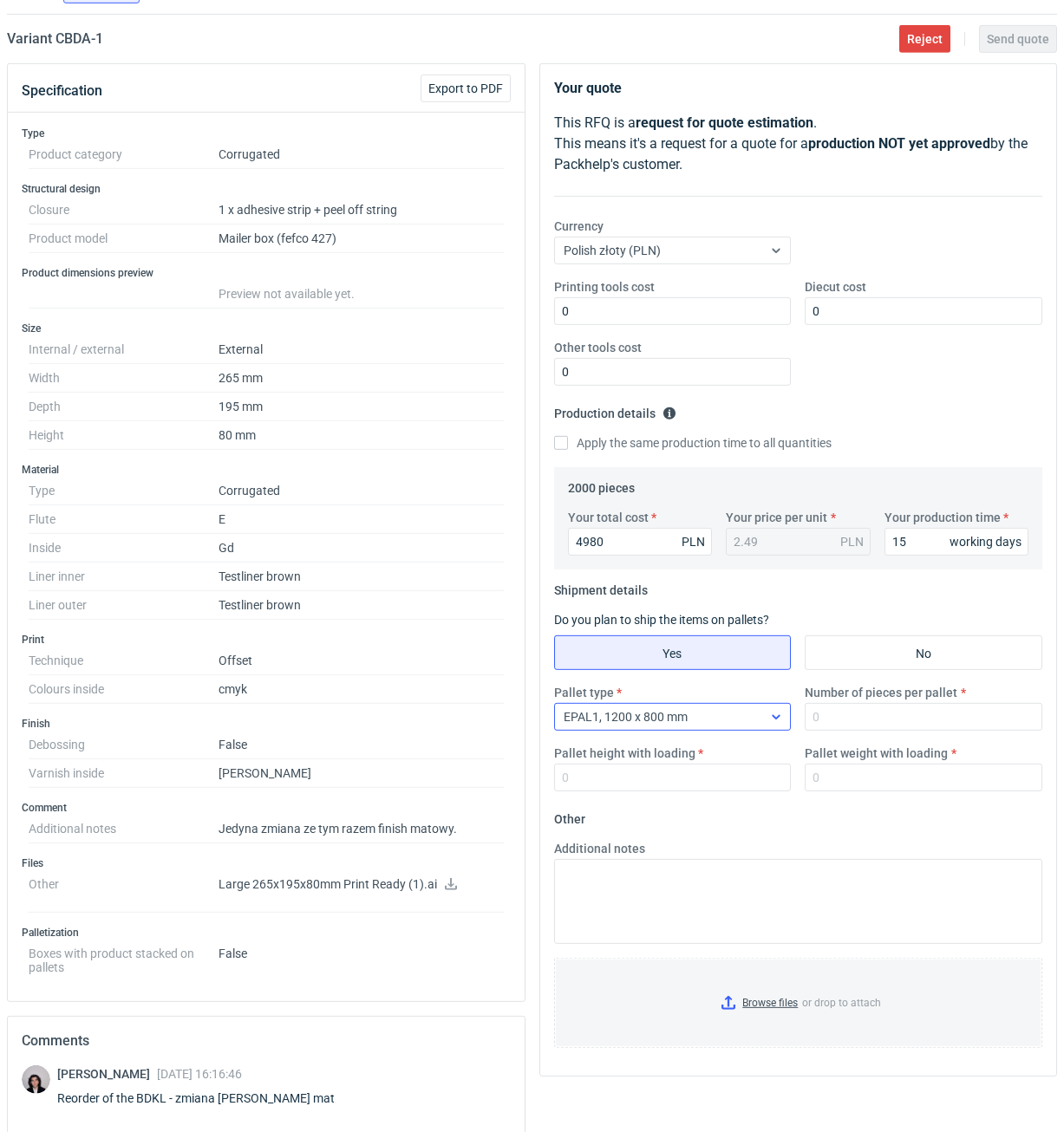
scroll to position [435, 0]
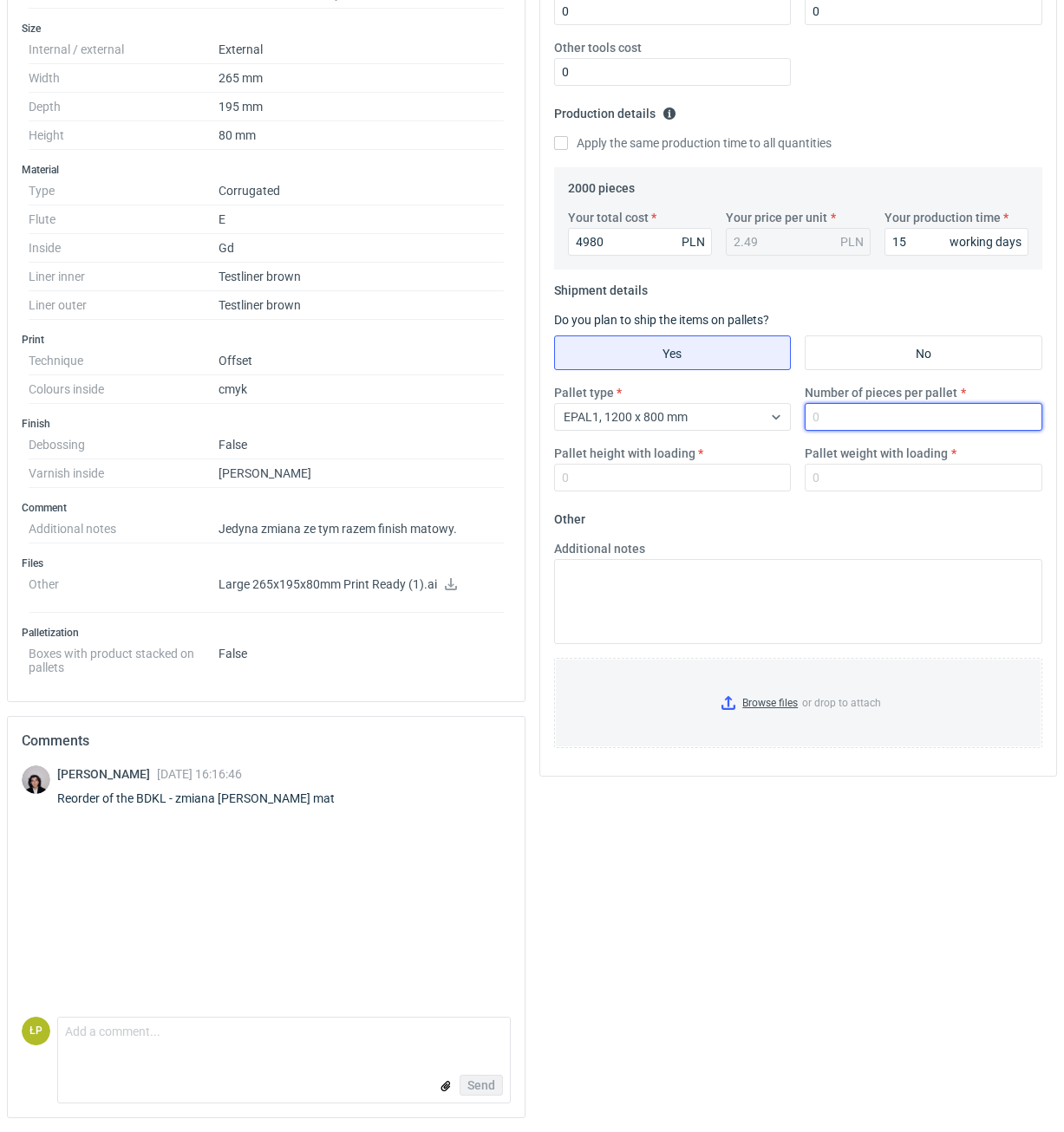
click at [879, 421] on input "Number of pieces per pallet" at bounding box center [923, 417] width 237 height 28
type input "2000"
drag, startPoint x: 683, startPoint y: 453, endPoint x: 684, endPoint y: 465, distance: 12.0
click at [684, 464] on div "Pallet height with loading" at bounding box center [672, 468] width 251 height 47
click at [685, 468] on input "Pallet height with loading" at bounding box center [672, 477] width 237 height 28
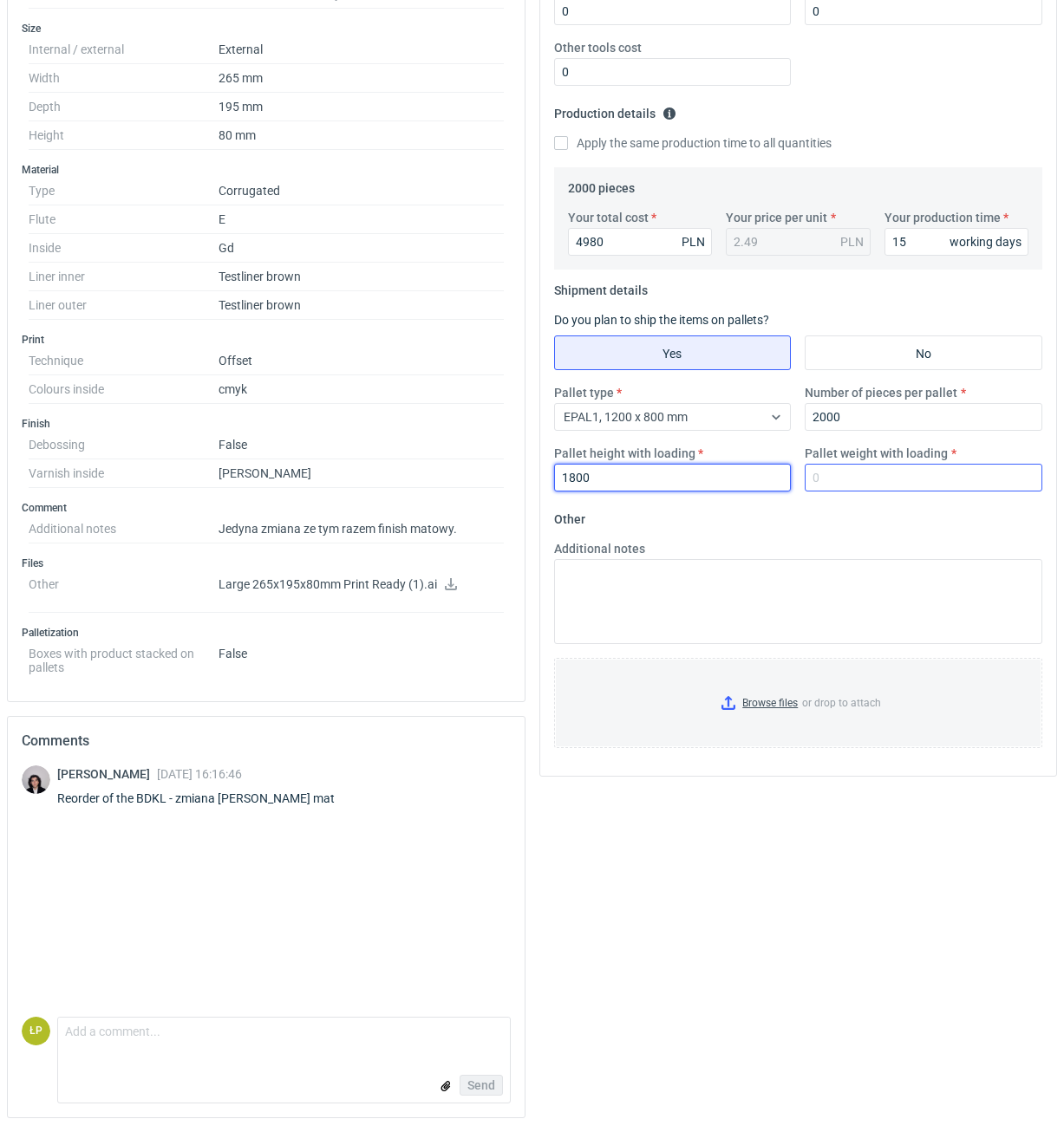
type input "1800"
click at [847, 479] on input "Pallet weight with loading" at bounding box center [923, 477] width 237 height 28
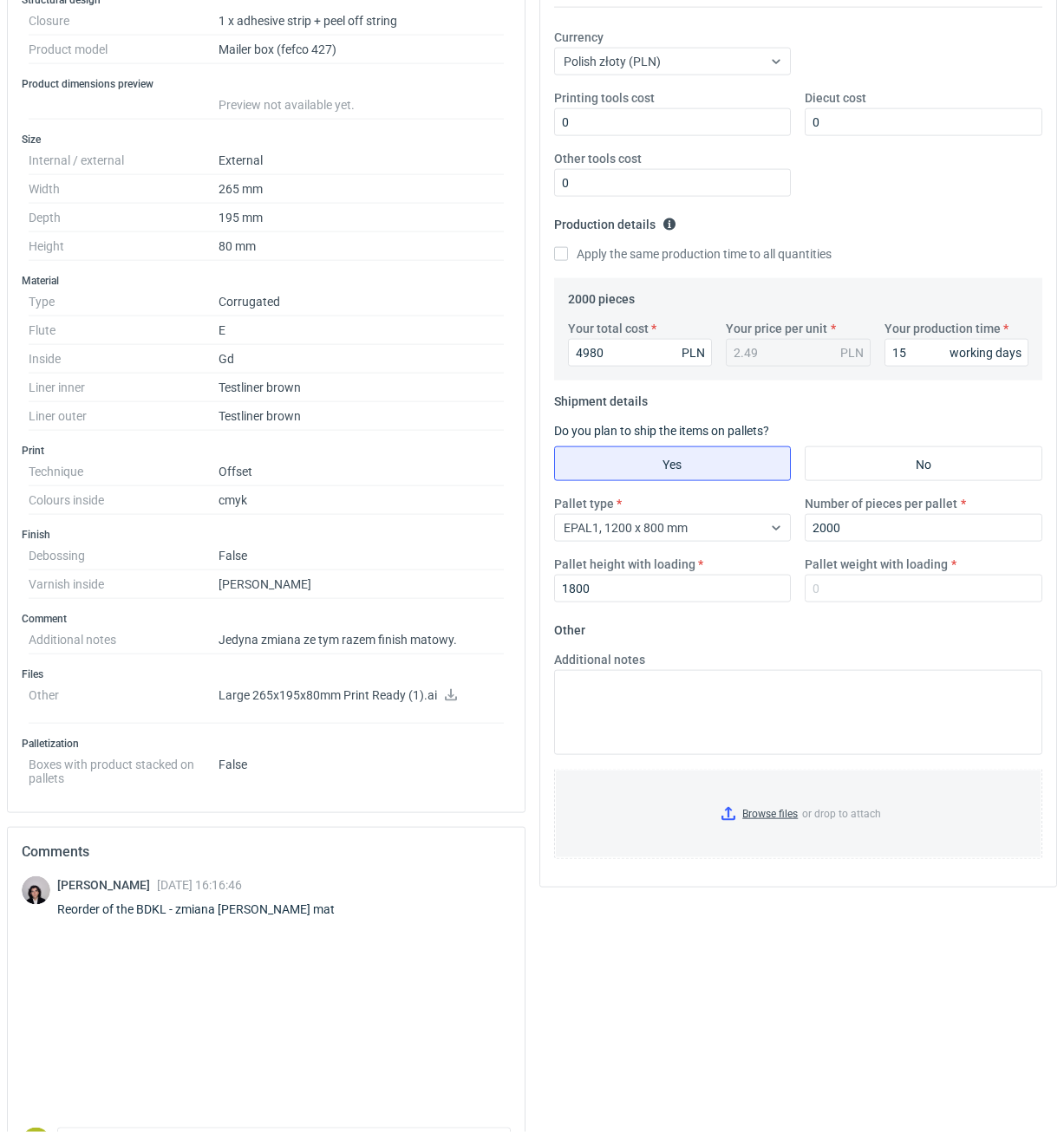
scroll to position [141, 0]
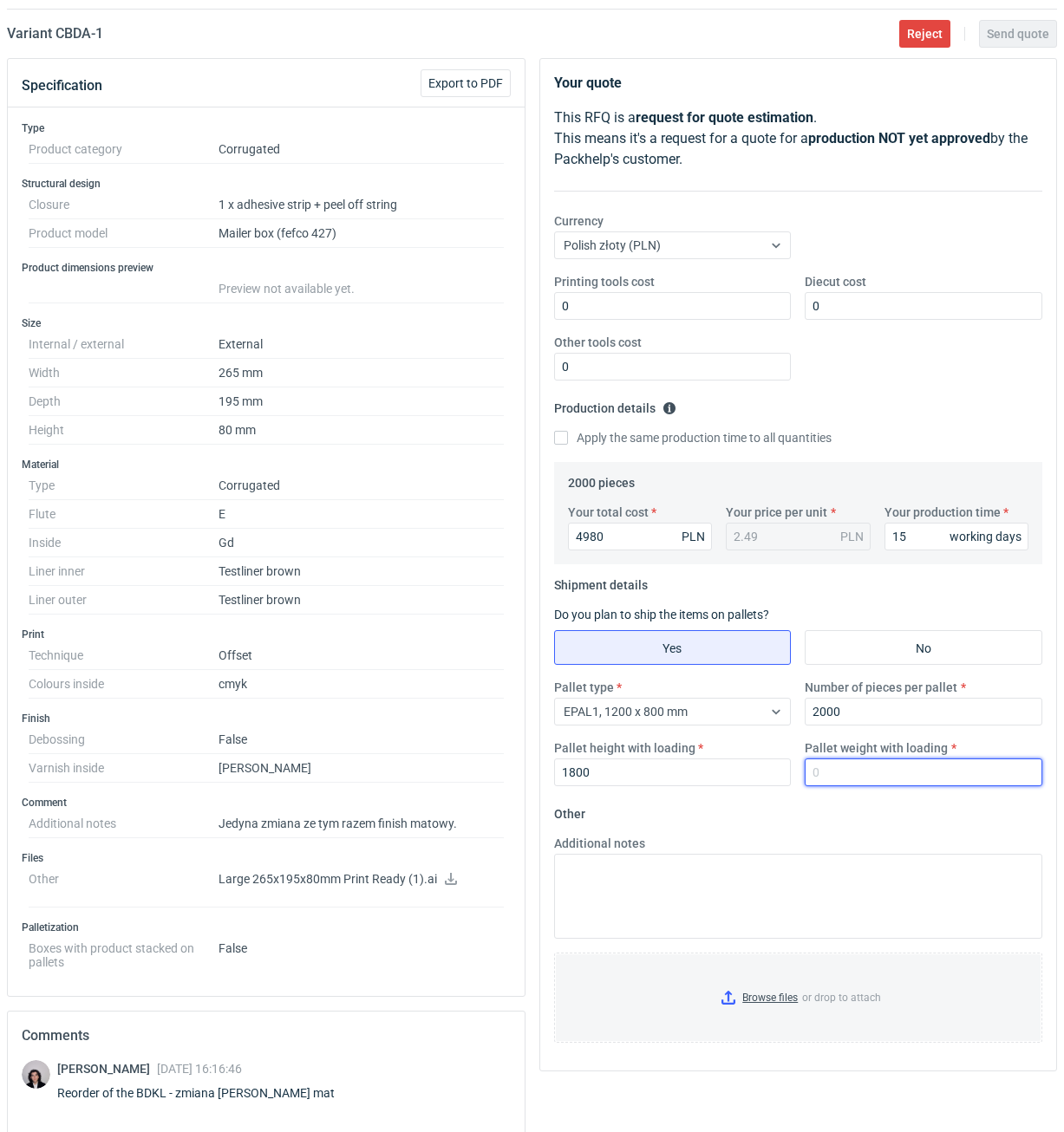
click at [902, 770] on input "Pallet weight with loading" at bounding box center [923, 772] width 237 height 28
type input "465"
click at [908, 802] on form "Other Additional notes Browse files or drop to attach" at bounding box center [798, 928] width 489 height 257
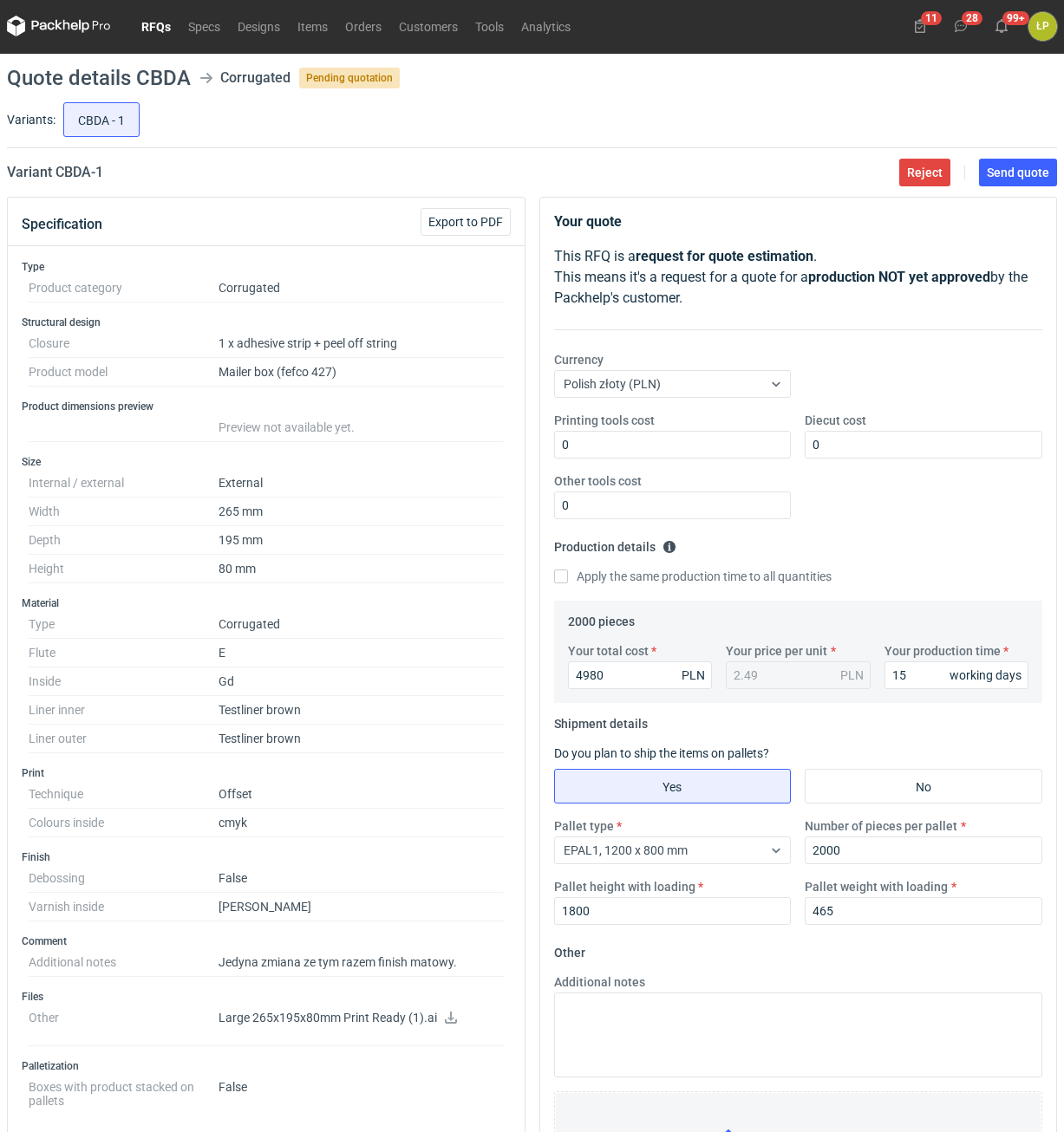
scroll to position [0, 0]
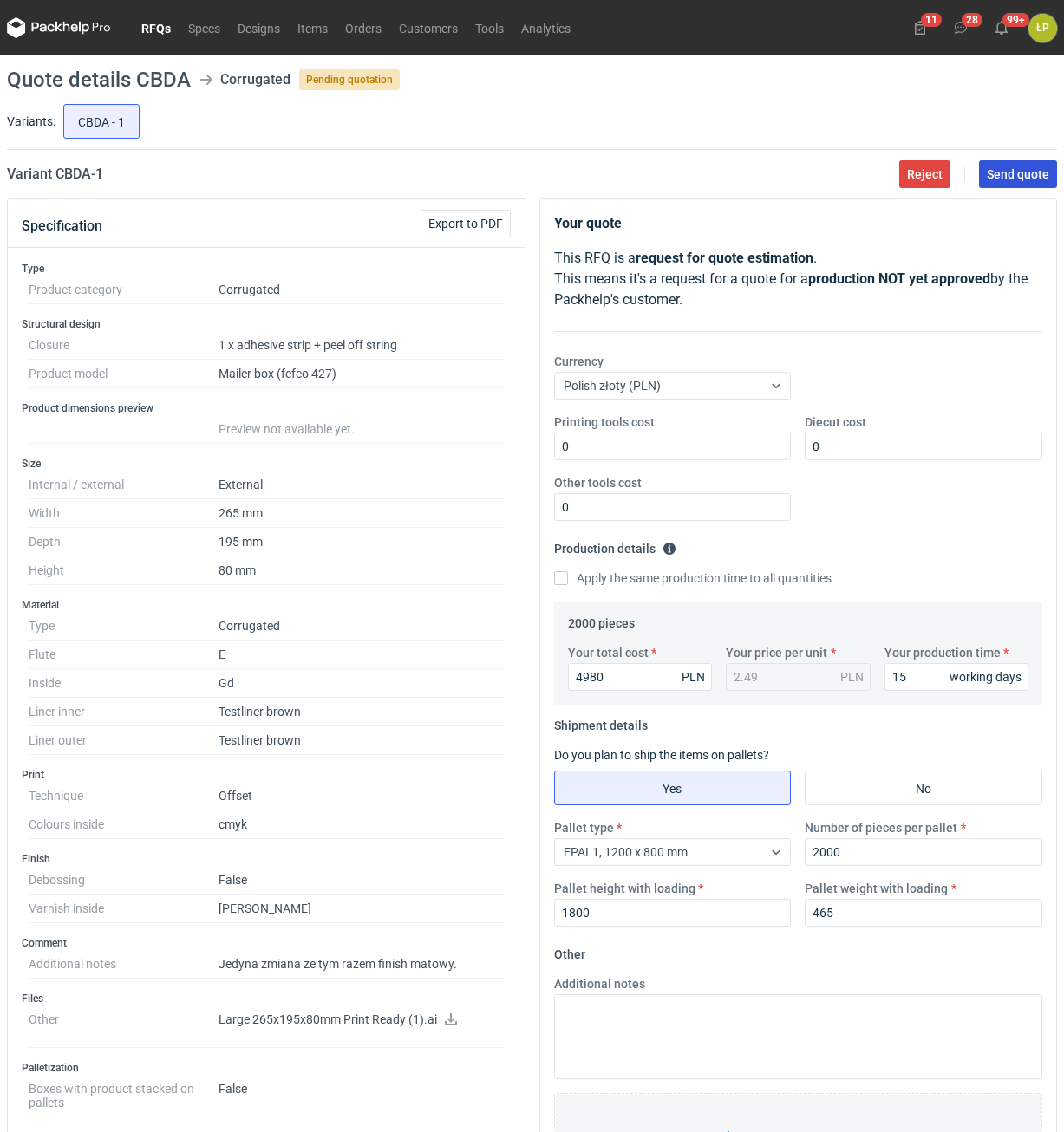
click at [989, 175] on span "Send quote" at bounding box center [1018, 174] width 63 height 12
